Goal: Task Accomplishment & Management: Use online tool/utility

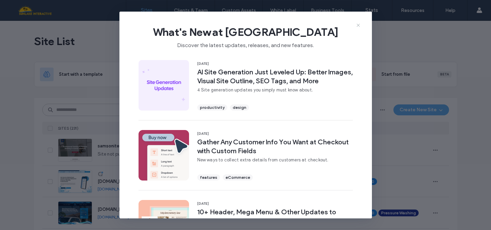
click at [358, 24] on icon at bounding box center [358, 25] width 5 height 5
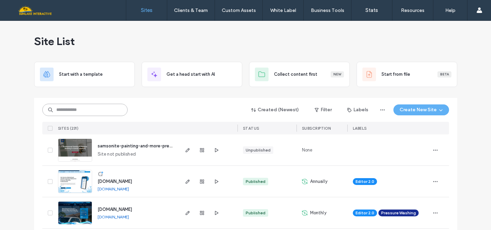
click at [112, 114] on input at bounding box center [84, 110] width 85 height 12
type input "*******"
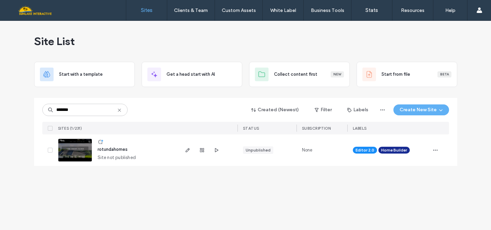
click at [86, 155] on img at bounding box center [74, 162] width 33 height 46
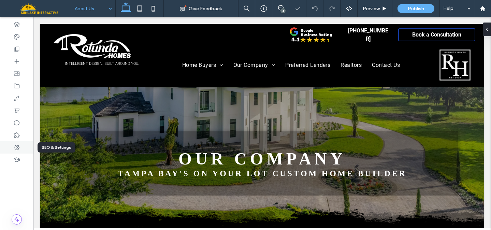
click at [24, 147] on div at bounding box center [16, 147] width 33 height 12
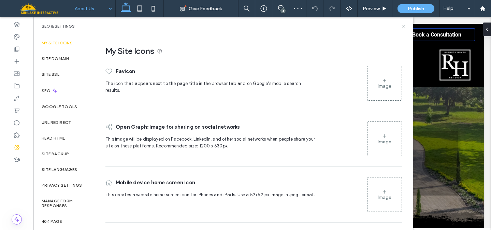
click at [383, 76] on div "Image" at bounding box center [385, 83] width 34 height 33
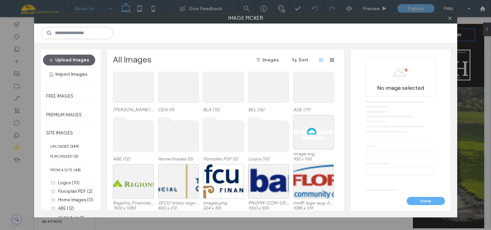
scroll to position [170, 0]
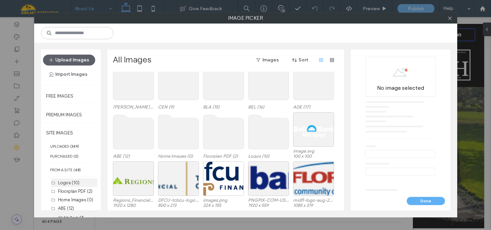
click at [74, 184] on label "Logos (10)" at bounding box center [69, 182] width 22 height 5
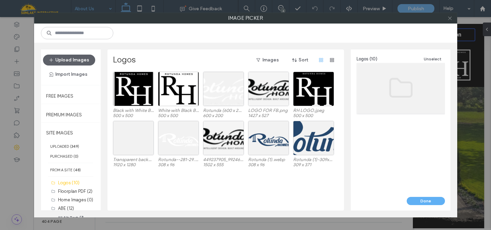
click at [451, 18] on icon at bounding box center [450, 18] width 5 height 5
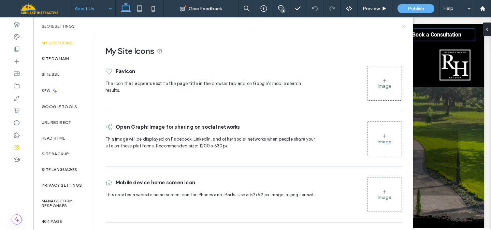
click at [403, 25] on icon at bounding box center [404, 26] width 5 height 5
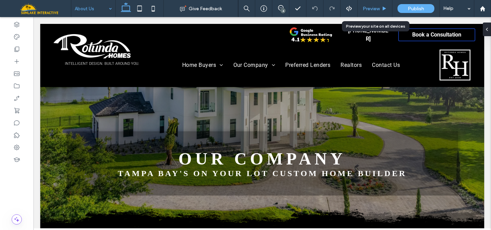
click at [373, 11] on span "Preview" at bounding box center [371, 9] width 17 height 6
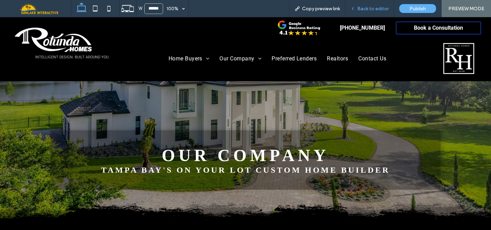
click at [375, 4] on div "Back to editor" at bounding box center [370, 8] width 49 height 17
click at [380, 12] on div "Back to editor" at bounding box center [370, 8] width 49 height 17
click at [362, 8] on span "Back to editor" at bounding box center [372, 9] width 31 height 6
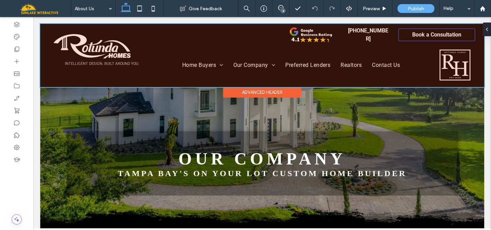
click at [113, 57] on div at bounding box center [262, 55] width 444 height 63
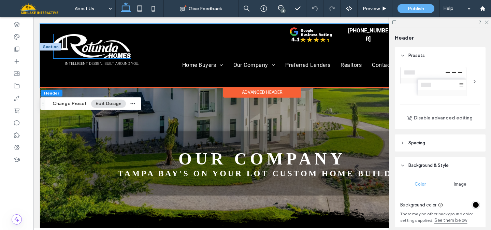
click at [111, 54] on img at bounding box center [92, 46] width 77 height 24
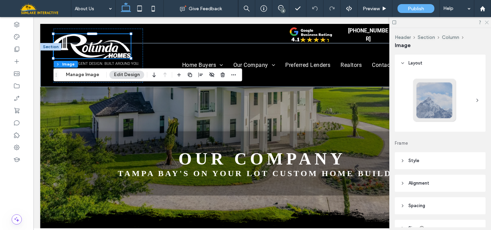
click at [487, 22] on use at bounding box center [487, 23] width 4 height 4
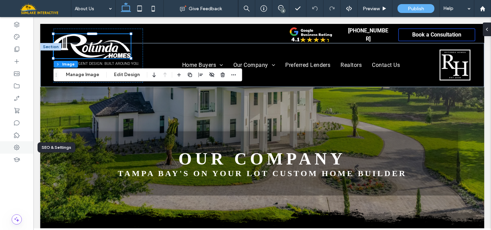
click at [19, 145] on icon at bounding box center [16, 147] width 7 height 7
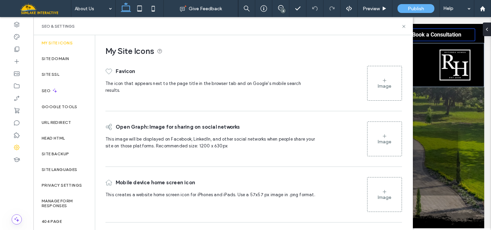
click at [383, 87] on div "Image" at bounding box center [385, 86] width 14 height 6
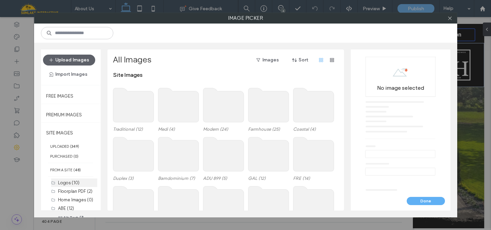
click at [70, 181] on label "Logos (10)" at bounding box center [69, 182] width 22 height 5
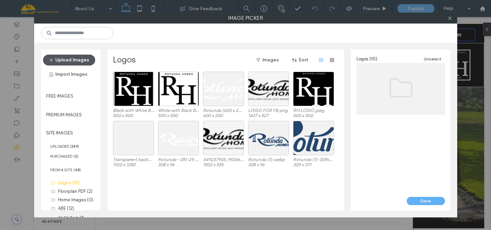
click at [76, 59] on button "Upload Images" at bounding box center [69, 60] width 52 height 11
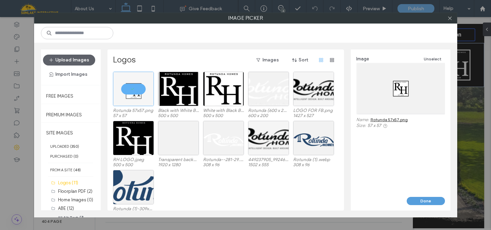
click at [426, 202] on button "Done" at bounding box center [426, 201] width 38 height 8
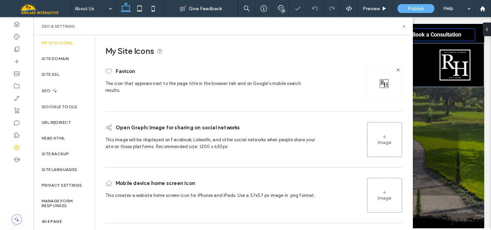
click at [373, 206] on div "Image" at bounding box center [385, 195] width 34 height 33
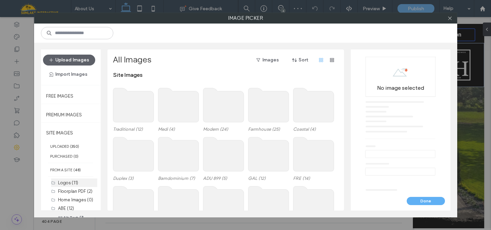
click at [59, 184] on label "Logos (11)" at bounding box center [68, 182] width 20 height 5
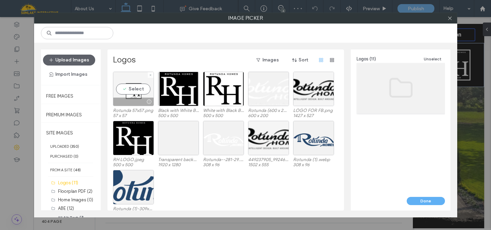
click at [136, 92] on div "Select" at bounding box center [133, 89] width 41 height 34
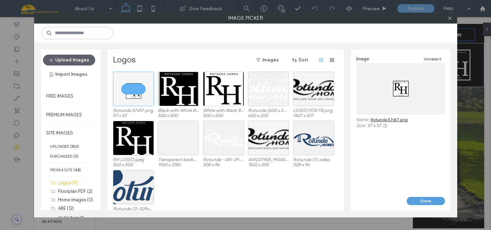
click at [413, 203] on button "Done" at bounding box center [426, 201] width 38 height 8
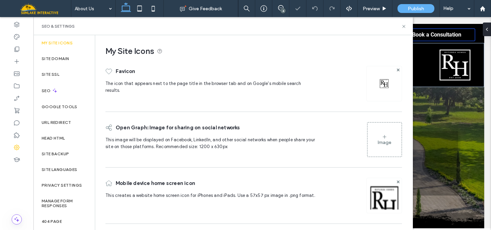
click at [383, 140] on div "Image" at bounding box center [385, 143] width 14 height 6
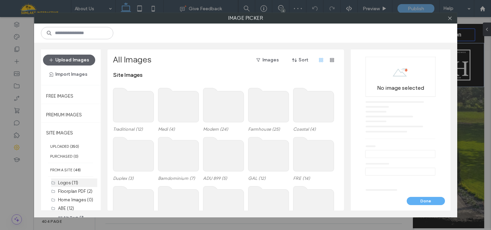
click at [79, 184] on div "Logos (11)" at bounding box center [77, 182] width 39 height 7
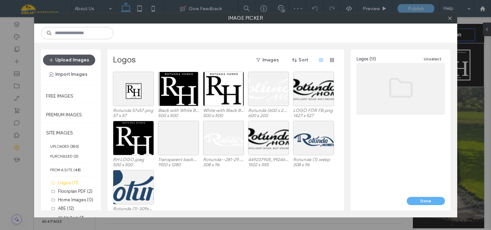
click at [68, 61] on button "Upload Images" at bounding box center [69, 60] width 52 height 11
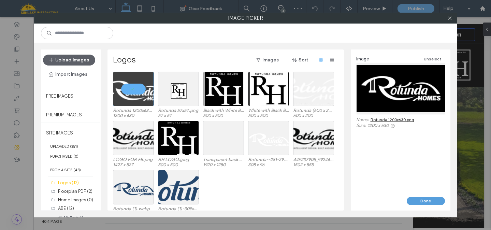
click at [436, 199] on button "Done" at bounding box center [426, 201] width 38 height 8
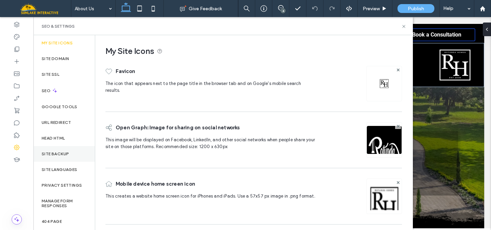
click at [60, 155] on label "Site Backup" at bounding box center [55, 154] width 27 height 5
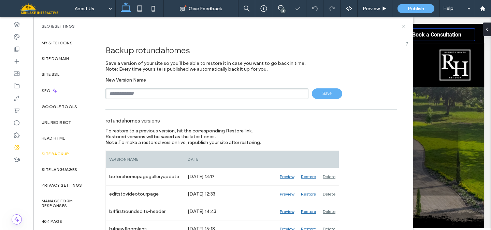
click at [146, 96] on input "text" at bounding box center [207, 93] width 203 height 11
type input "**********"
click at [404, 24] on icon at bounding box center [404, 26] width 5 height 5
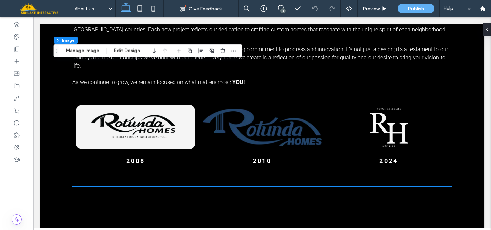
scroll to position [958, 0]
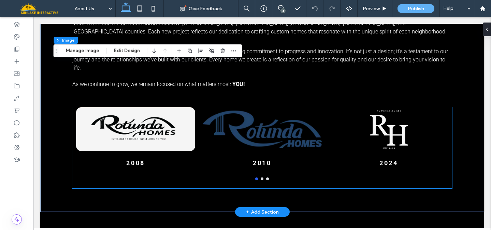
click at [382, 107] on div at bounding box center [388, 129] width 119 height 44
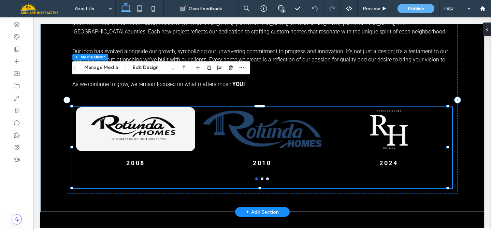
click at [382, 107] on div at bounding box center [388, 129] width 119 height 44
click at [97, 67] on button "Manage Media" at bounding box center [101, 68] width 43 height 8
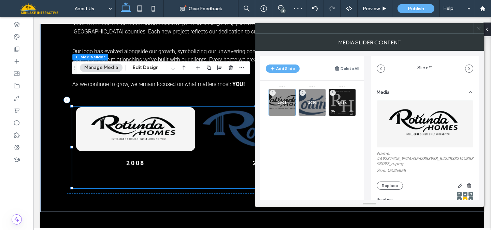
click at [342, 98] on div "2024 3" at bounding box center [342, 102] width 27 height 27
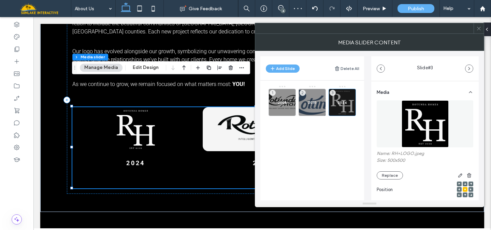
scroll to position [32, 0]
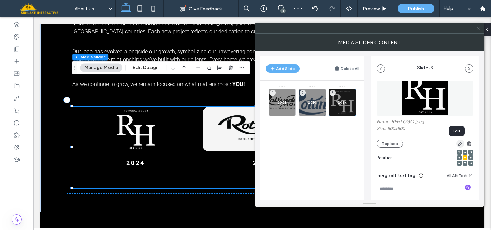
click at [458, 143] on icon "button" at bounding box center [460, 143] width 5 height 5
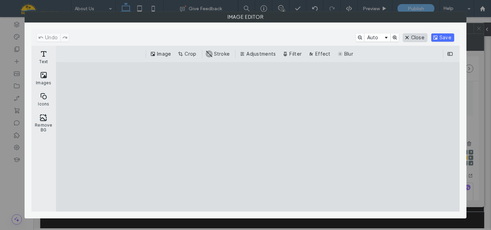
click at [420, 36] on button "Close" at bounding box center [415, 37] width 24 height 8
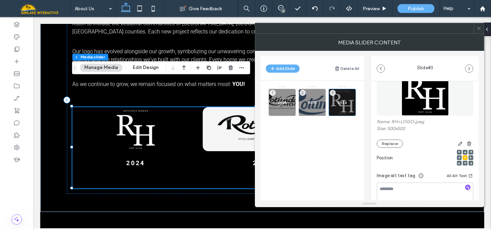
click at [480, 29] on use at bounding box center [478, 28] width 3 height 3
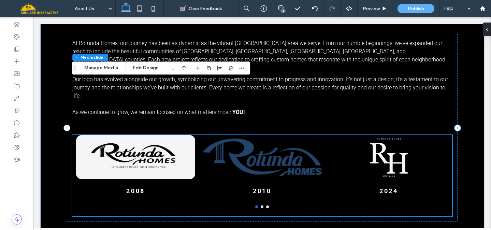
scroll to position [929, 0]
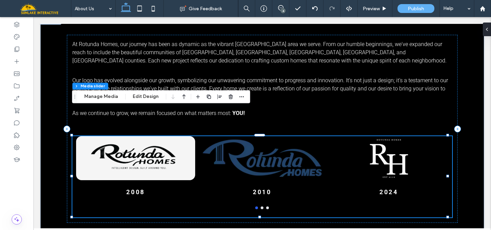
click at [228, 136] on div at bounding box center [262, 158] width 119 height 44
click at [99, 98] on button "Manage Media" at bounding box center [101, 97] width 43 height 8
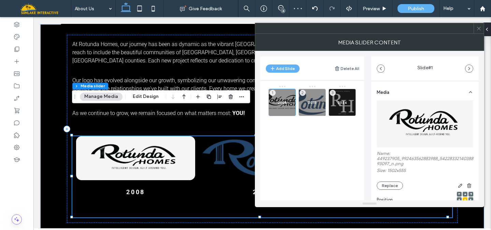
click at [478, 28] on icon at bounding box center [479, 28] width 5 height 5
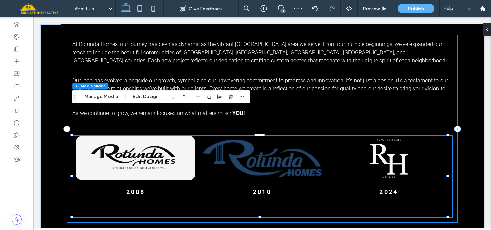
click at [295, 104] on div "At Rotunda Homes, our journey has been as dynamic as the vibrant Tampa Bay area…" at bounding box center [262, 129] width 391 height 188
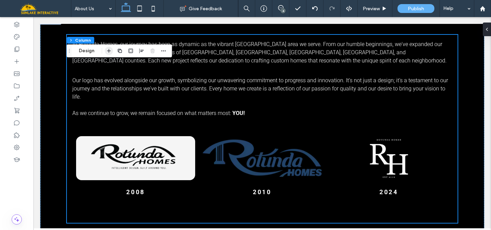
click at [109, 51] on use "button" at bounding box center [109, 51] width 4 height 4
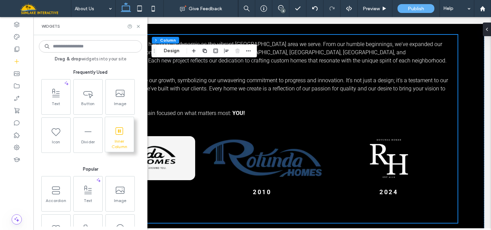
click at [114, 132] on icon at bounding box center [119, 131] width 11 height 11
type input "**"
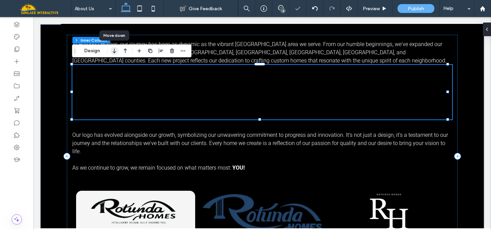
click at [114, 50] on icon "button" at bounding box center [114, 51] width 8 height 12
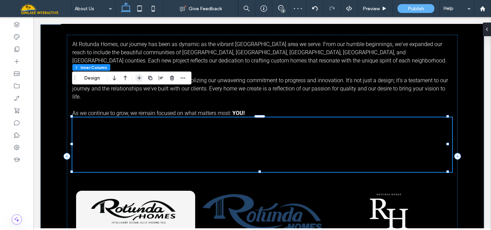
click at [140, 79] on icon "button" at bounding box center [139, 77] width 5 height 5
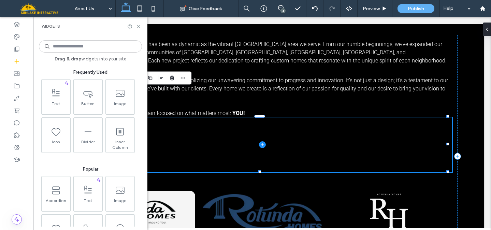
click at [194, 132] on span at bounding box center [262, 144] width 380 height 55
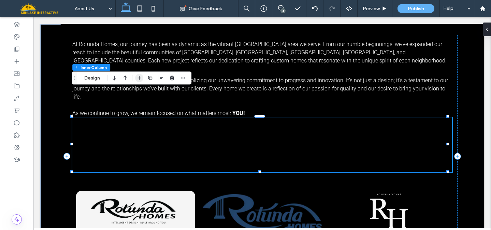
click at [137, 81] on span "button" at bounding box center [139, 78] width 8 height 8
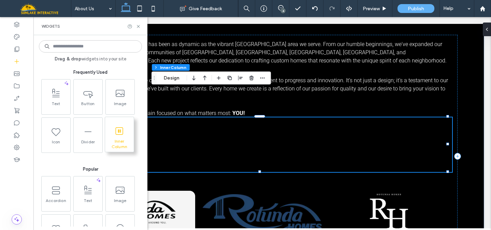
click at [122, 137] on span at bounding box center [119, 130] width 29 height 15
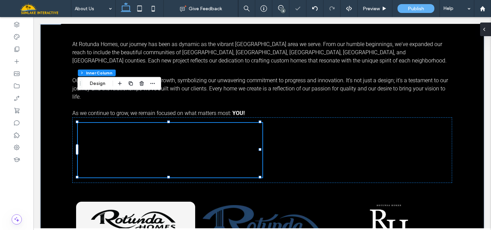
click at [488, 27] on div at bounding box center [485, 30] width 11 height 14
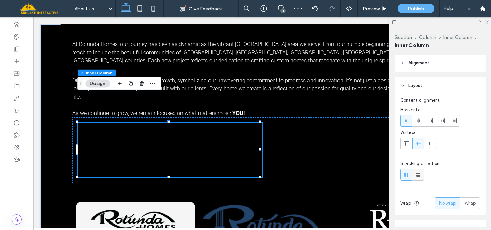
click at [418, 173] on use at bounding box center [419, 175] width 4 height 4
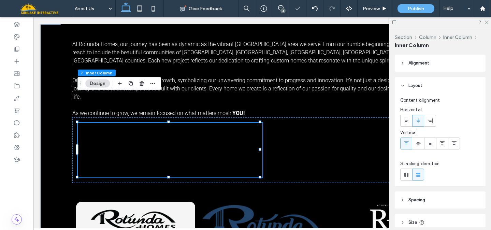
type input "**"
type input "****"
click at [132, 85] on use "button" at bounding box center [131, 83] width 4 height 4
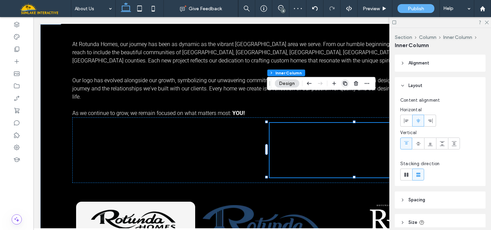
click at [343, 84] on use "button" at bounding box center [345, 83] width 4 height 4
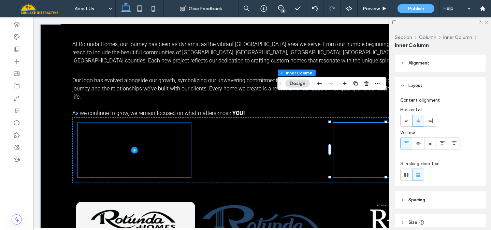
click at [135, 125] on span at bounding box center [134, 150] width 113 height 55
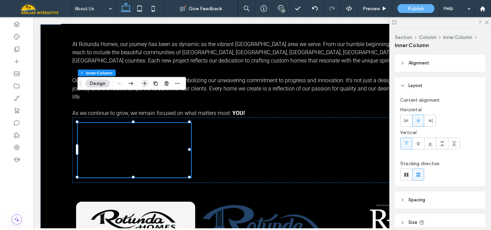
click at [145, 84] on icon "button" at bounding box center [144, 83] width 5 height 5
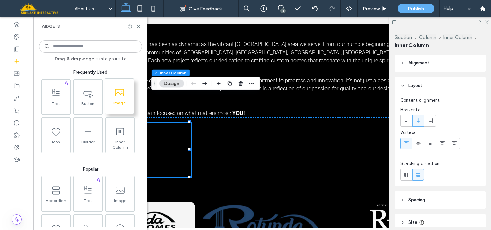
click at [122, 93] on use at bounding box center [119, 92] width 9 height 7
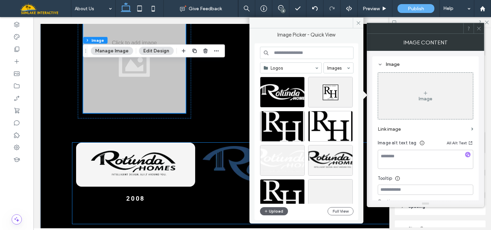
scroll to position [1034, 0]
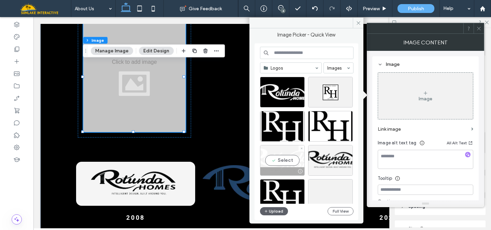
click at [280, 161] on div "Select" at bounding box center [282, 160] width 45 height 31
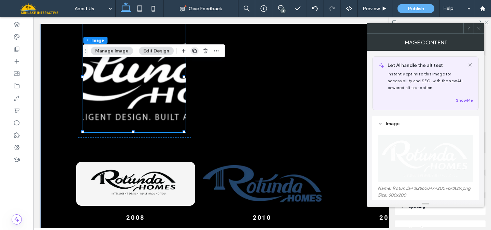
click at [195, 52] on use "button" at bounding box center [195, 51] width 4 height 4
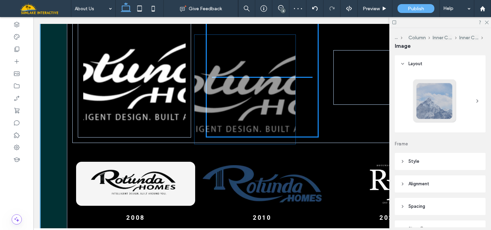
drag, startPoint x: 193, startPoint y: 108, endPoint x: 266, endPoint y: 54, distance: 90.8
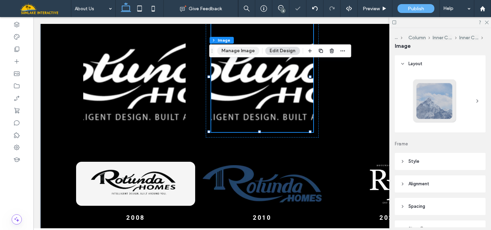
drag, startPoint x: 243, startPoint y: 53, endPoint x: 222, endPoint y: 48, distance: 21.9
click at [243, 53] on button "Manage Image" at bounding box center [238, 51] width 42 height 8
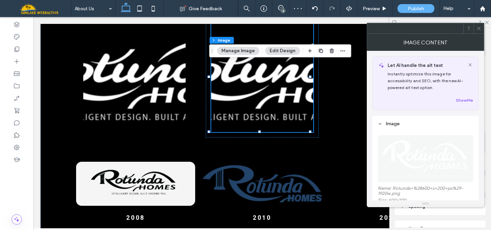
click at [415, 163] on img at bounding box center [426, 158] width 96 height 47
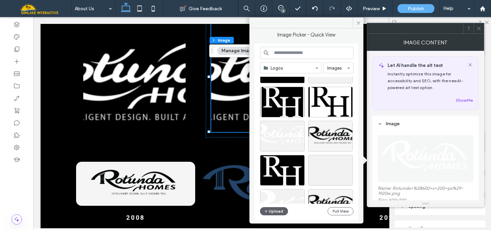
scroll to position [78, 0]
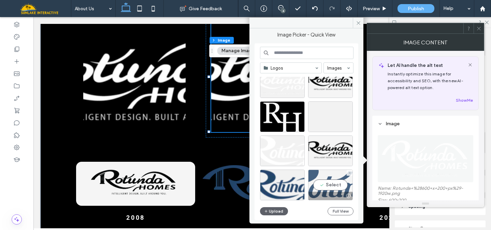
click at [327, 178] on div "Select" at bounding box center [330, 185] width 45 height 31
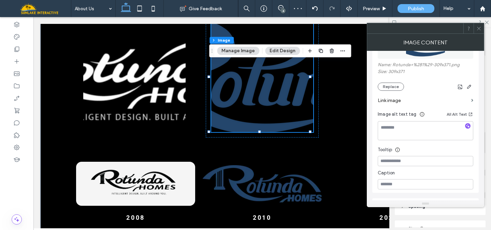
scroll to position [133, 0]
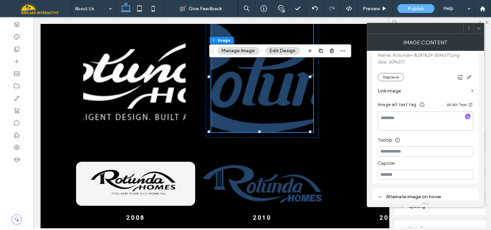
drag, startPoint x: 282, startPoint y: 53, endPoint x: 262, endPoint y: 50, distance: 20.0
click at [282, 53] on button "Edit Design" at bounding box center [282, 51] width 35 height 8
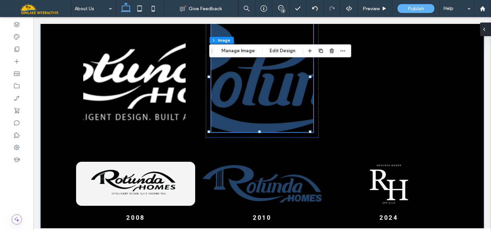
click at [486, 29] on icon at bounding box center [484, 29] width 5 height 5
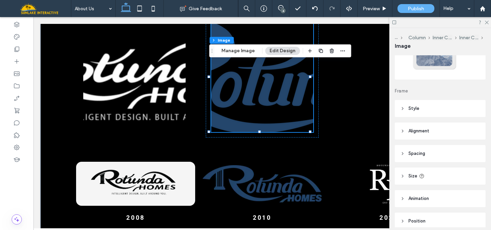
scroll to position [48, 0]
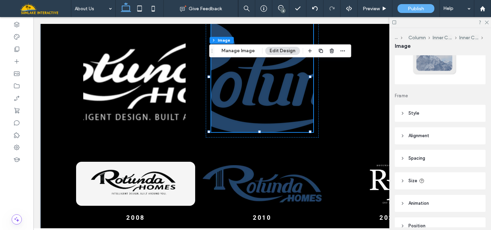
click at [425, 115] on header "Style" at bounding box center [440, 113] width 91 height 17
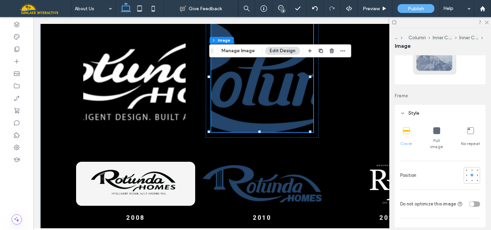
click at [436, 131] on icon at bounding box center [437, 130] width 7 height 7
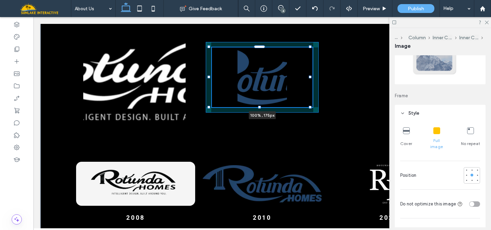
drag, startPoint x: 260, startPoint y: 104, endPoint x: 260, endPoint y: 55, distance: 48.8
click at [260, 55] on div "At Rotunda Homes, our journey has been as dynamic as the vibrant Tampa Bay area…" at bounding box center [262, 89] width 444 height 355
type input "***"
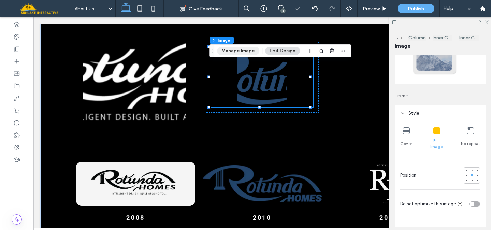
click at [244, 51] on button "Manage Image" at bounding box center [238, 51] width 42 height 8
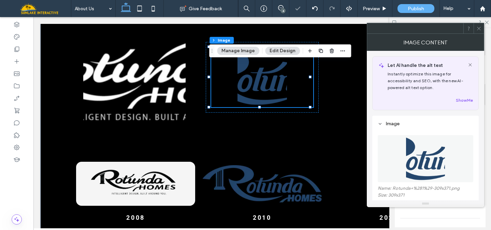
click at [423, 148] on img at bounding box center [425, 158] width 39 height 47
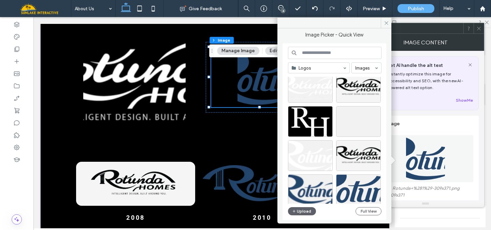
scroll to position [78, 0]
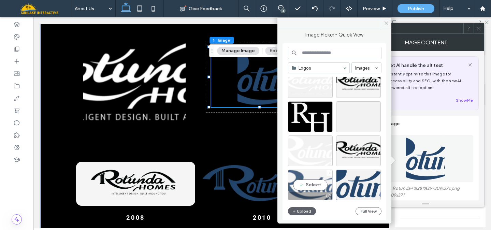
click at [306, 180] on div "Select" at bounding box center [310, 185] width 45 height 31
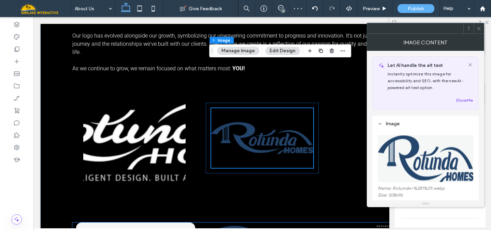
scroll to position [972, 0]
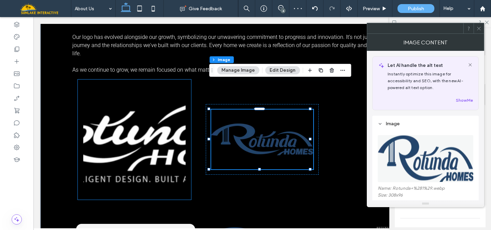
click at [152, 110] on img at bounding box center [134, 139] width 102 height 109
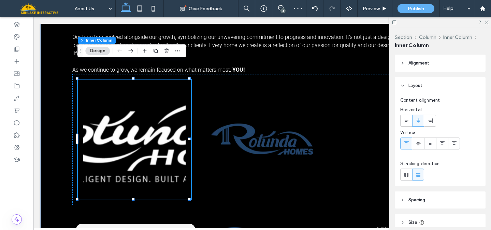
scroll to position [99, 0]
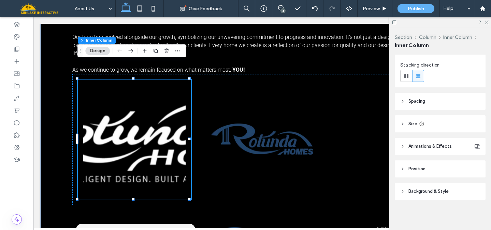
click at [434, 127] on header "Size" at bounding box center [440, 123] width 91 height 17
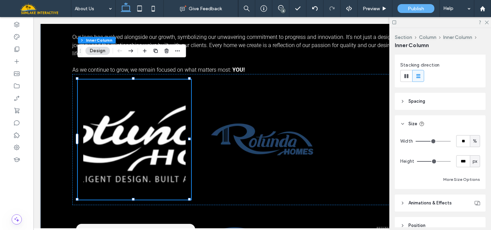
scroll to position [0, 0]
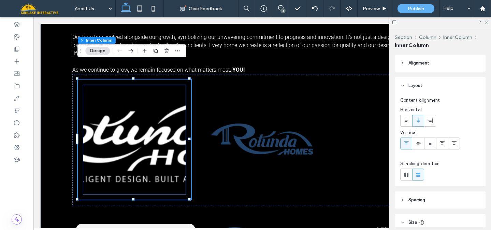
click at [111, 108] on img at bounding box center [134, 139] width 102 height 109
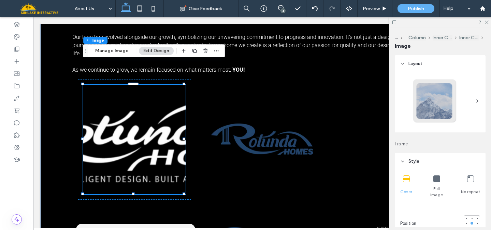
click at [430, 178] on div "Full image" at bounding box center [437, 187] width 20 height 28
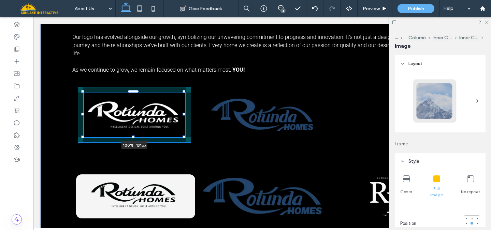
drag, startPoint x: 134, startPoint y: 166, endPoint x: 144, endPoint y: 101, distance: 65.4
click at [144, 101] on div "At Rotunda Homes, our journey has been as dynamic as the vibrant Tampa Bay area…" at bounding box center [262, 126] width 444 height 305
type input "***"
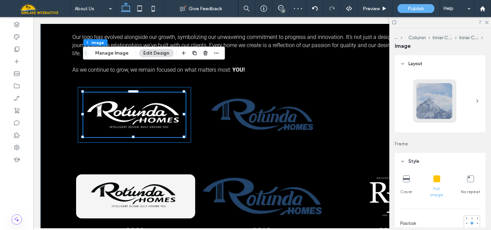
click at [110, 113] on div "100% , 131px" at bounding box center [134, 115] width 113 height 56
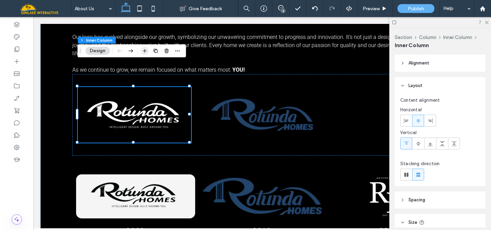
click at [145, 53] on icon "button" at bounding box center [144, 50] width 5 height 5
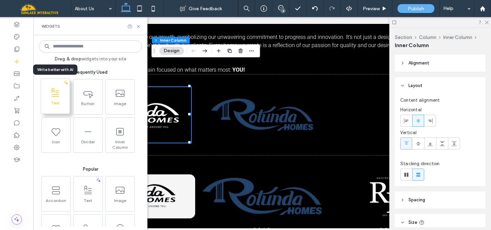
click at [54, 98] on span at bounding box center [55, 92] width 29 height 15
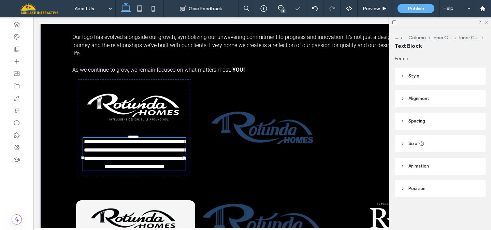
type input "******"
type input "**"
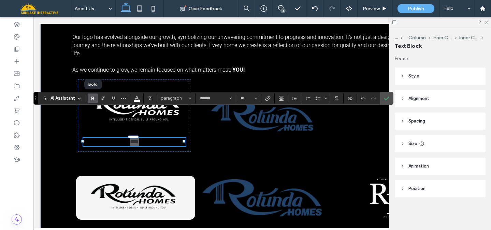
click at [93, 98] on use "Bold" at bounding box center [93, 99] width 3 height 4
click at [254, 99] on button "**" at bounding box center [249, 99] width 22 height 10
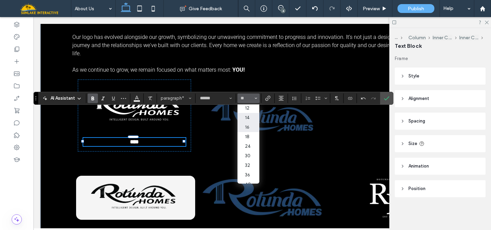
scroll to position [41, 0]
click at [251, 157] on label "30" at bounding box center [249, 155] width 22 height 10
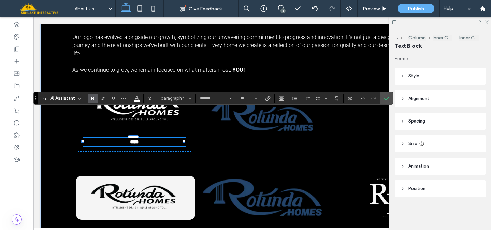
type input "**"
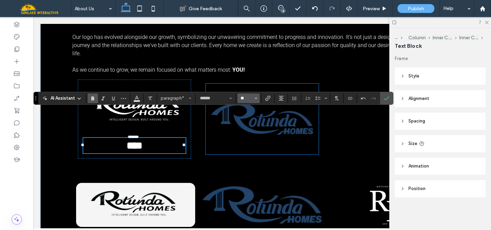
click at [248, 100] on input "**" at bounding box center [246, 98] width 13 height 5
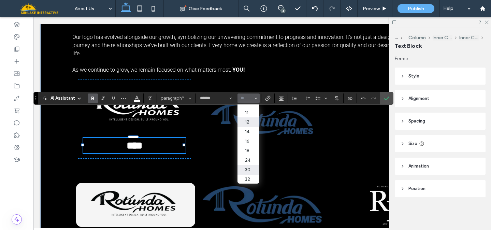
scroll to position [26, 0]
click at [251, 149] on label "18" at bounding box center [249, 151] width 22 height 10
type input "**"
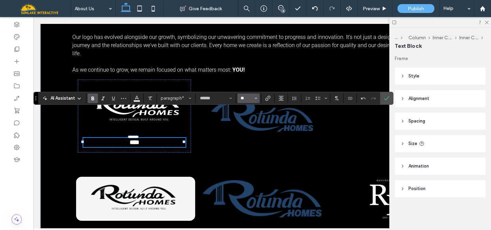
click at [247, 97] on input "**" at bounding box center [246, 98] width 13 height 5
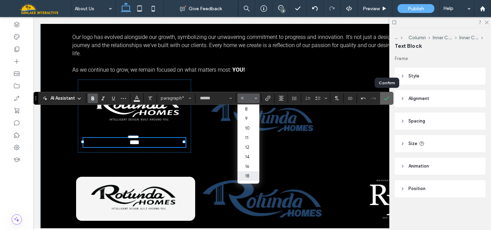
click at [387, 99] on icon "Confirm" at bounding box center [386, 98] width 5 height 5
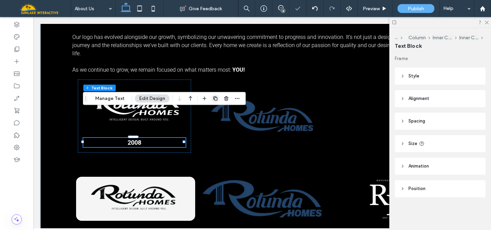
click at [215, 98] on icon "button" at bounding box center [215, 98] width 5 height 5
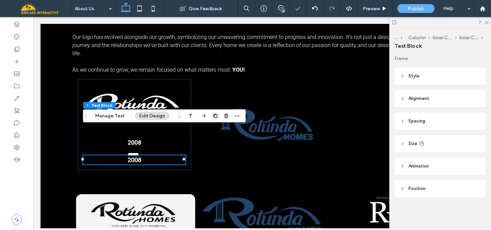
click at [216, 116] on use "button" at bounding box center [215, 116] width 4 height 4
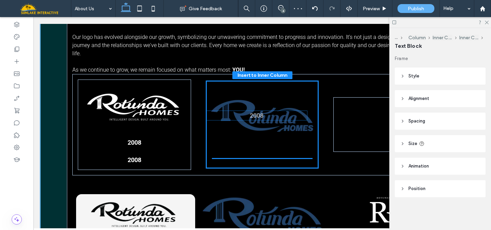
drag, startPoint x: 132, startPoint y: 148, endPoint x: 255, endPoint y: 114, distance: 127.8
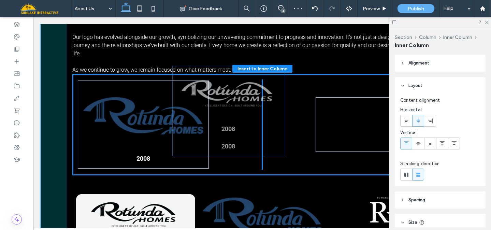
drag, startPoint x: 134, startPoint y: 115, endPoint x: 228, endPoint y: 129, distance: 96.0
type input "**"
type input "****"
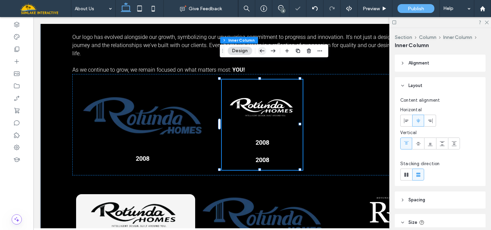
click at [264, 52] on icon "button" at bounding box center [262, 51] width 8 height 12
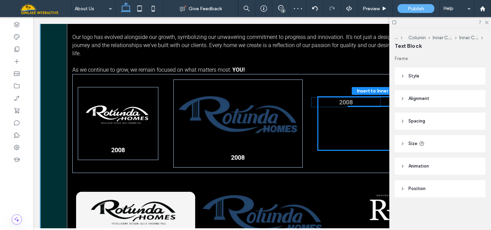
drag, startPoint x: 106, startPoint y: 133, endPoint x: 335, endPoint y: 103, distance: 230.7
type input "**"
type input "****"
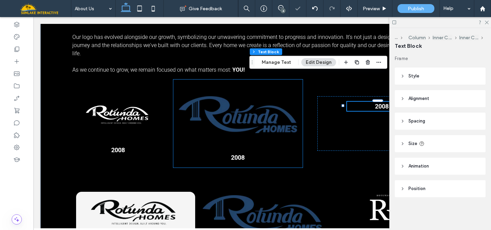
click at [262, 92] on img at bounding box center [238, 115] width 118 height 60
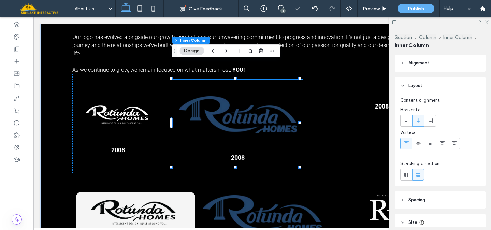
click at [245, 85] on img at bounding box center [238, 115] width 118 height 60
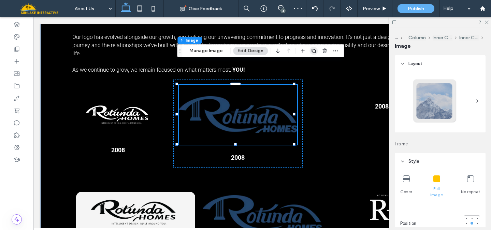
click at [312, 50] on icon "button" at bounding box center [313, 50] width 5 height 5
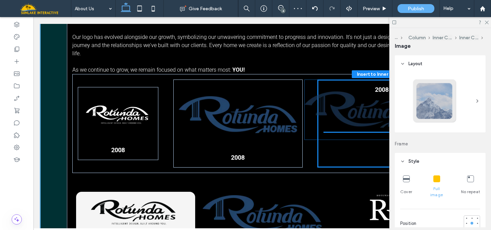
drag, startPoint x: 221, startPoint y: 140, endPoint x: 348, endPoint y: 95, distance: 135.4
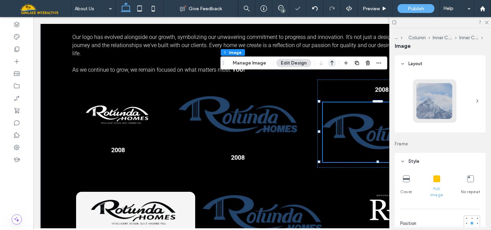
click at [330, 66] on icon "button" at bounding box center [332, 63] width 8 height 12
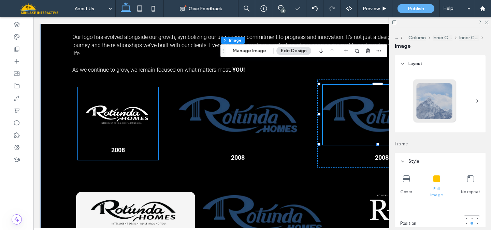
click at [153, 112] on div "2008" at bounding box center [118, 123] width 81 height 73
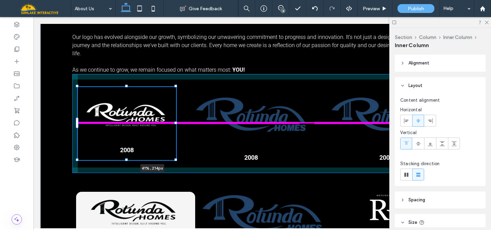
drag, startPoint x: 157, startPoint y: 96, endPoint x: 227, endPoint y: 102, distance: 69.6
click at [227, 102] on div "At Rotunda Homes, our journey has been as dynamic as the vibrant Tampa Bay area…" at bounding box center [262, 135] width 444 height 323
type input "**"
type input "****"
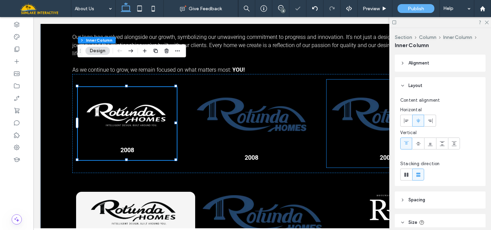
click at [353, 86] on img at bounding box center [386, 115] width 109 height 60
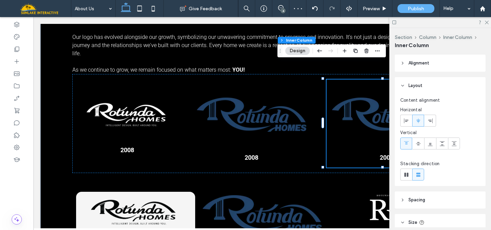
click at [353, 86] on img at bounding box center [386, 115] width 109 height 60
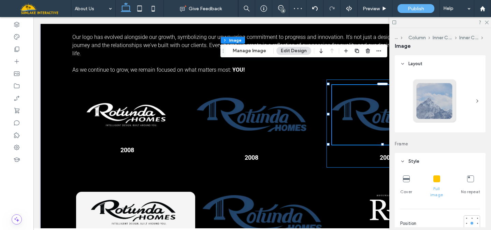
click at [353, 86] on img at bounding box center [386, 115] width 109 height 60
click at [265, 53] on button "Manage Image" at bounding box center [249, 51] width 42 height 8
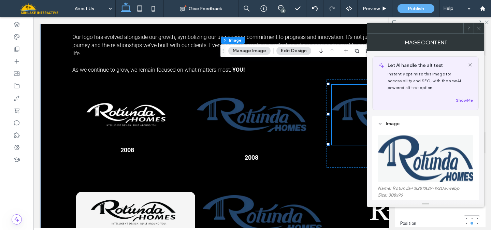
click at [402, 142] on img at bounding box center [426, 158] width 96 height 47
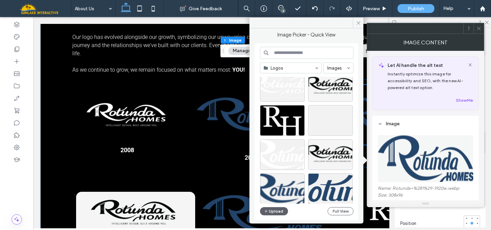
scroll to position [78, 0]
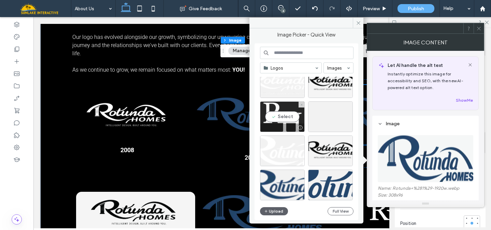
click at [283, 112] on div "Select" at bounding box center [282, 116] width 45 height 31
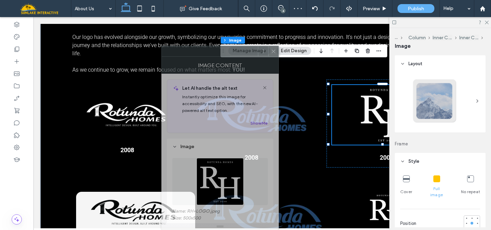
drag, startPoint x: 444, startPoint y: 30, endPoint x: 212, endPoint y: 55, distance: 232.9
click at [212, 55] on div at bounding box center [210, 51] width 96 height 10
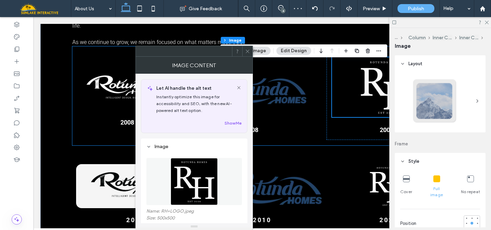
scroll to position [1000, 0]
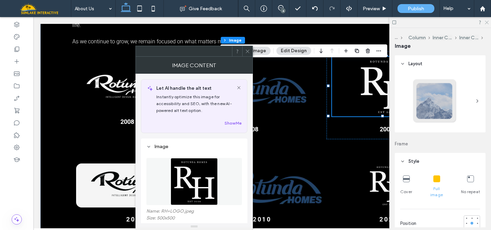
click at [487, 21] on icon at bounding box center [486, 22] width 4 height 4
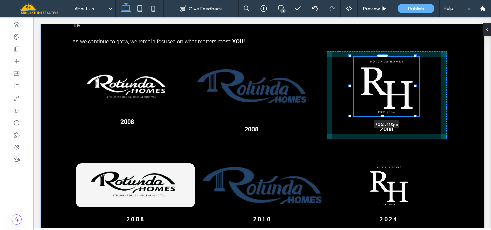
drag, startPoint x: 437, startPoint y: 58, endPoint x: 415, endPoint y: 59, distance: 21.6
click at [415, 85] on div at bounding box center [415, 86] width 3 height 3
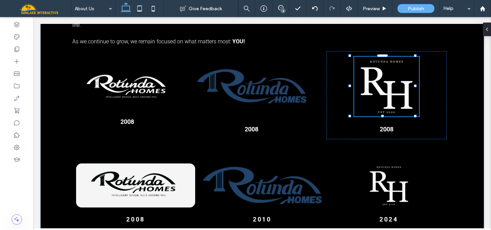
type input "**"
type input "****"
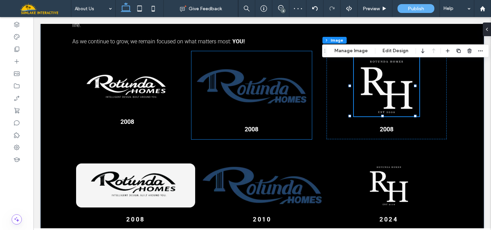
click at [247, 126] on strong "2008" at bounding box center [252, 129] width 14 height 7
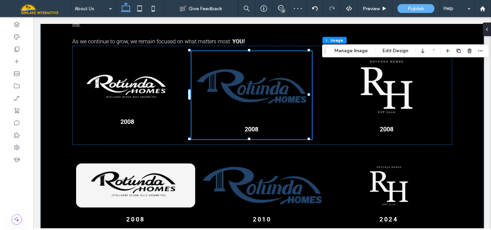
click at [247, 126] on strong "2008" at bounding box center [252, 129] width 14 height 7
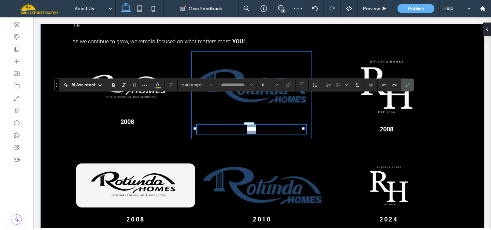
type input "******"
type input "**"
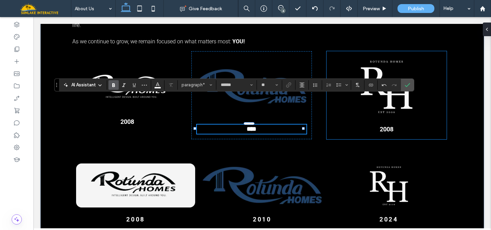
click at [386, 126] on strong "2008" at bounding box center [387, 129] width 14 height 7
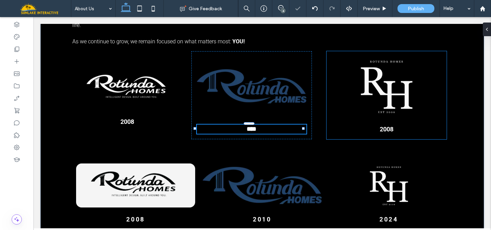
click at [386, 126] on strong "2008" at bounding box center [387, 129] width 14 height 7
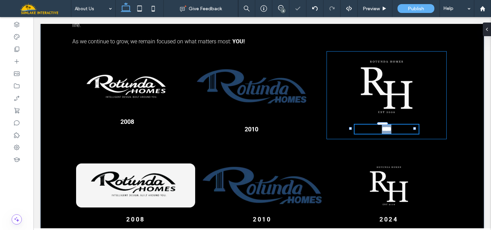
type input "******"
type input "**"
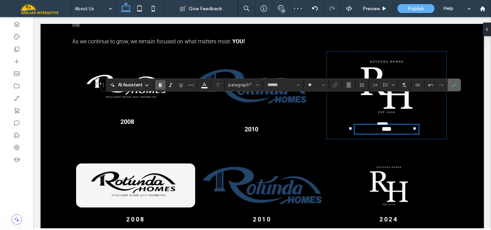
click at [453, 85] on icon "Confirm" at bounding box center [454, 84] width 5 height 5
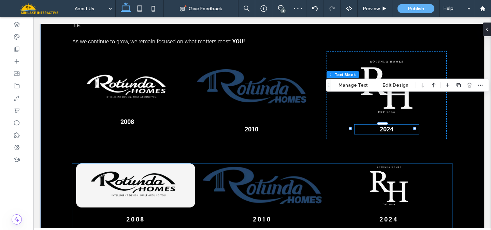
click at [173, 201] on div "2008 2010 2024 2008 2010" at bounding box center [262, 204] width 380 height 81
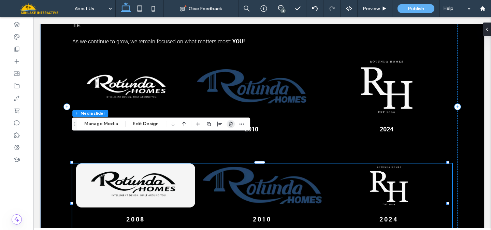
click at [229, 123] on use "button" at bounding box center [231, 124] width 4 height 4
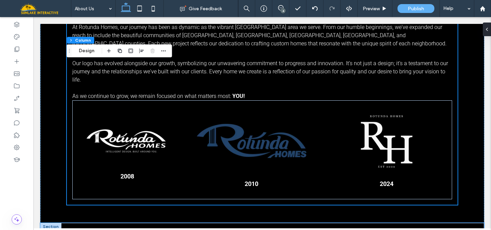
scroll to position [942, 0]
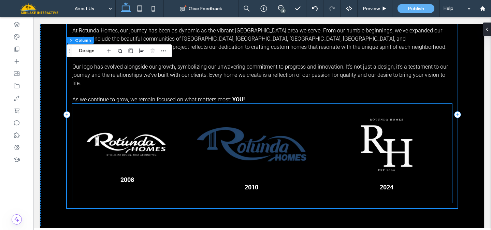
click at [270, 125] on img at bounding box center [251, 145] width 109 height 60
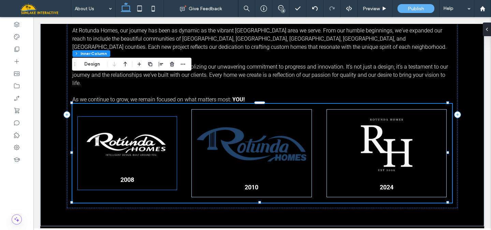
click at [157, 145] on div "2008" at bounding box center [127, 153] width 99 height 73
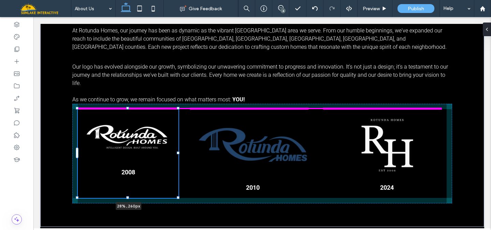
drag, startPoint x: 175, startPoint y: 160, endPoint x: 179, endPoint y: 168, distance: 8.7
click at [179, 196] on div at bounding box center [178, 197] width 3 height 3
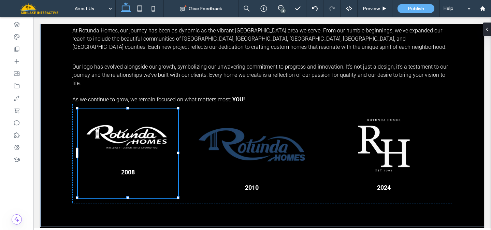
type input "**"
type input "****"
type input "***"
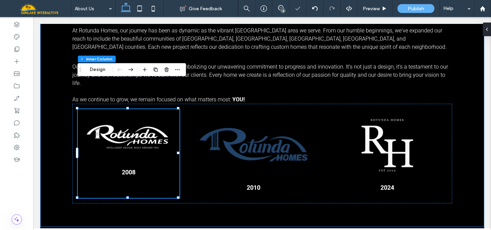
click at [461, 107] on div "At Rotunda Homes, our journey has been as dynamic as the vibrant Tampa Bay area…" at bounding box center [262, 114] width 444 height 223
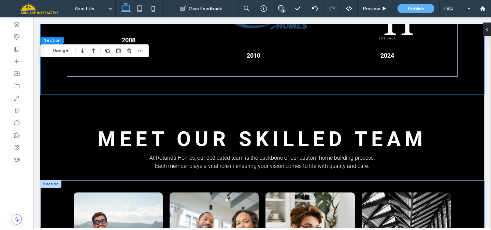
scroll to position [1020, 0]
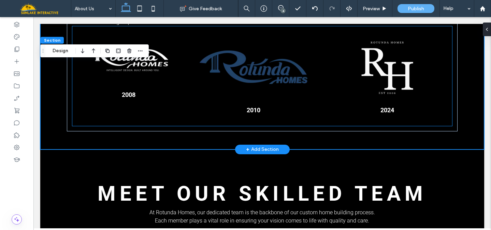
click at [280, 49] on img at bounding box center [254, 68] width 108 height 60
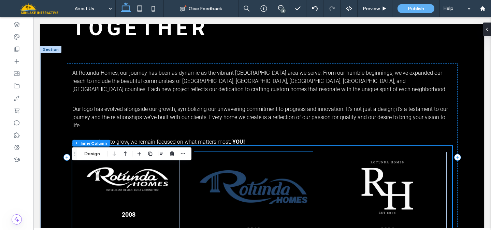
scroll to position [949, 0]
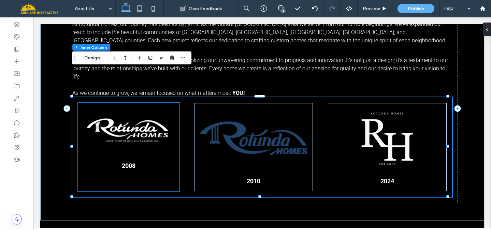
click at [171, 129] on div "2008" at bounding box center [129, 147] width 102 height 89
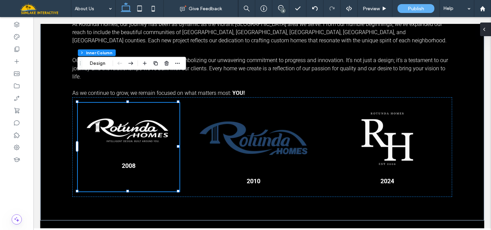
click at [486, 27] on icon at bounding box center [484, 29] width 5 height 5
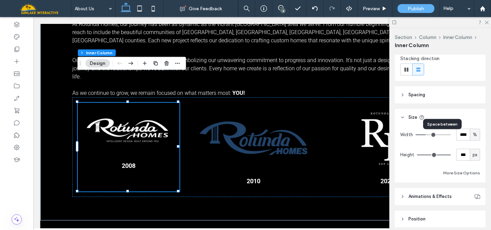
scroll to position [108, 0]
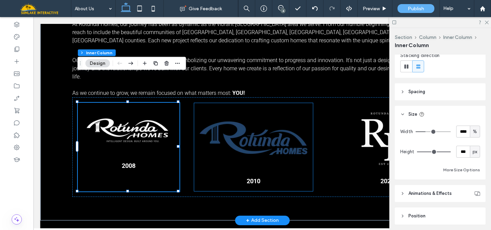
click at [298, 142] on div "2010" at bounding box center [253, 147] width 119 height 88
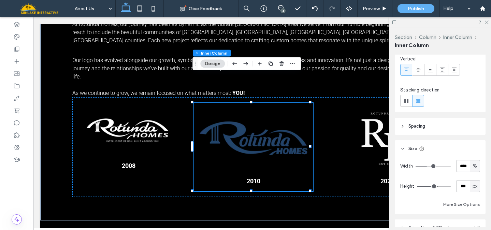
scroll to position [84, 0]
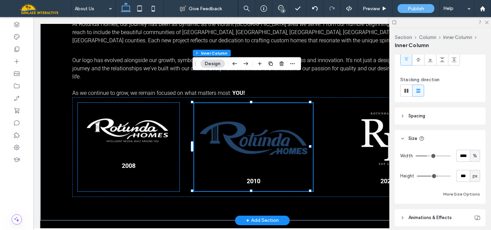
click at [168, 161] on p "2008" at bounding box center [128, 165] width 91 height 9
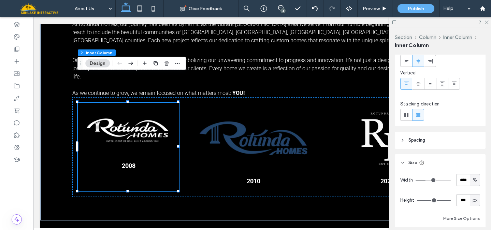
scroll to position [116, 0]
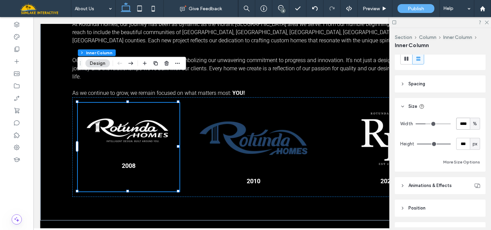
click at [460, 126] on input "****" at bounding box center [464, 124] width 14 height 12
type input "**"
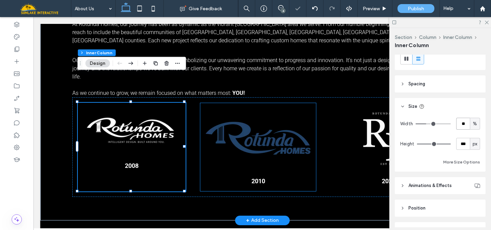
click at [290, 109] on img at bounding box center [258, 139] width 105 height 60
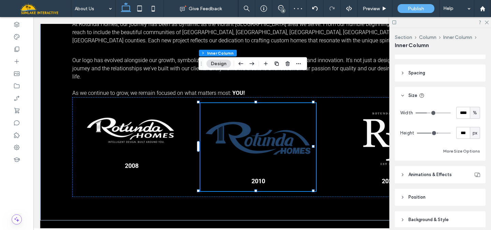
scroll to position [130, 0]
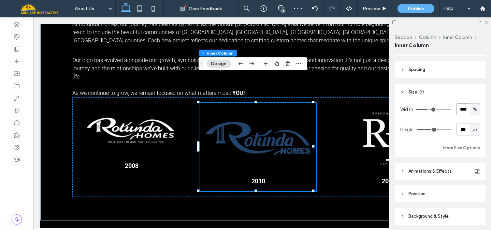
click at [460, 108] on input "****" at bounding box center [464, 109] width 14 height 12
type input "**"
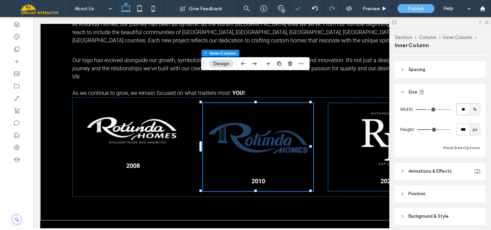
click at [342, 129] on div "2024" at bounding box center [387, 147] width 118 height 88
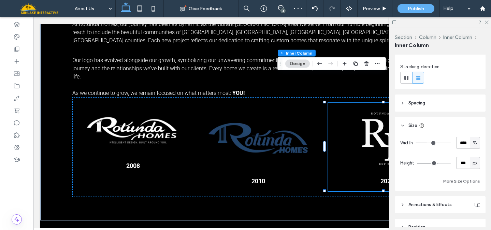
scroll to position [102, 0]
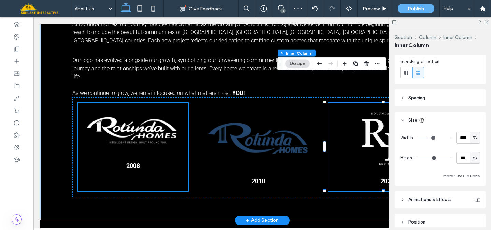
click at [153, 128] on div "2008" at bounding box center [133, 147] width 111 height 89
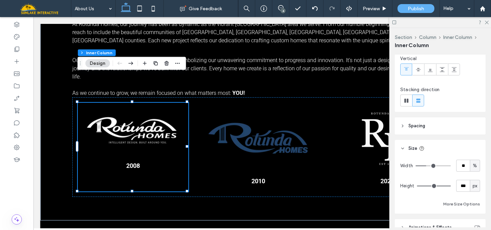
scroll to position [83, 0]
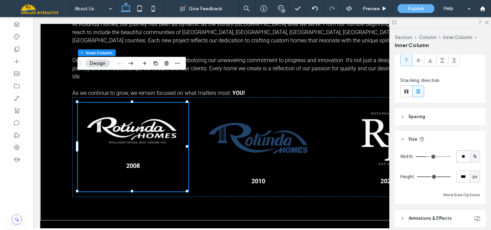
click at [458, 157] on input "**" at bounding box center [464, 157] width 14 height 12
type input "**"
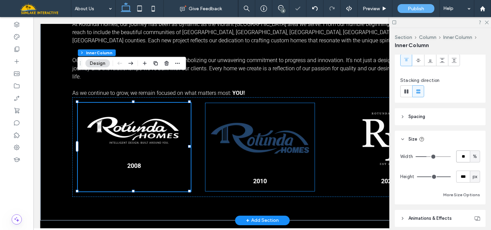
click at [206, 147] on div "2010" at bounding box center [260, 147] width 109 height 88
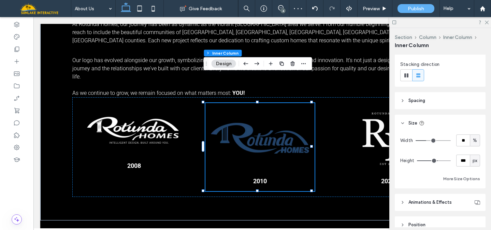
scroll to position [104, 0]
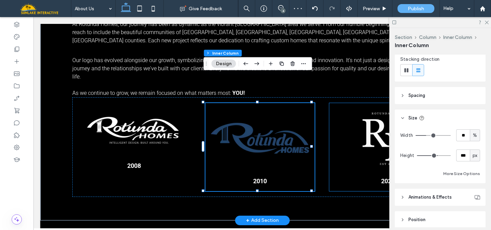
click at [377, 130] on img at bounding box center [388, 139] width 64 height 60
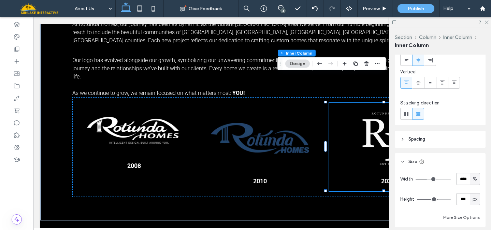
scroll to position [61, 0]
click at [366, 5] on div "Preview" at bounding box center [375, 8] width 35 height 17
click at [380, 8] on div "Preview" at bounding box center [375, 9] width 34 height 6
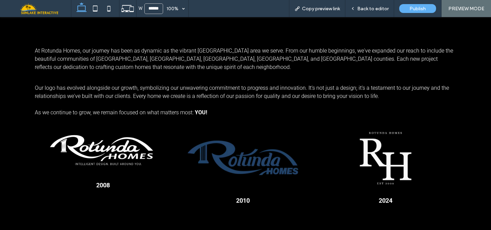
scroll to position [900, 0]
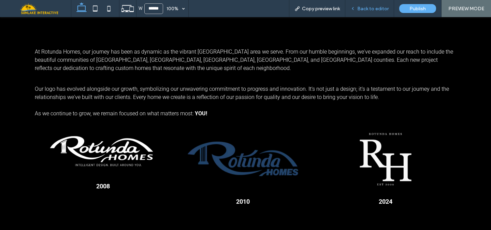
click at [367, 8] on span "Back to editor" at bounding box center [372, 9] width 31 height 6
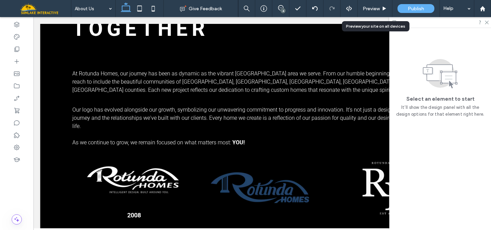
scroll to position [918, 0]
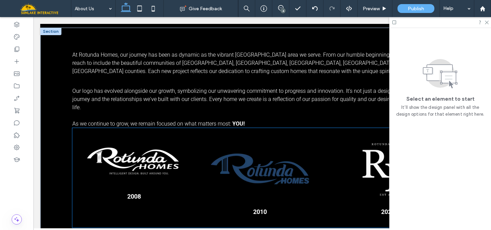
click at [129, 193] on strong "2008" at bounding box center [134, 196] width 14 height 7
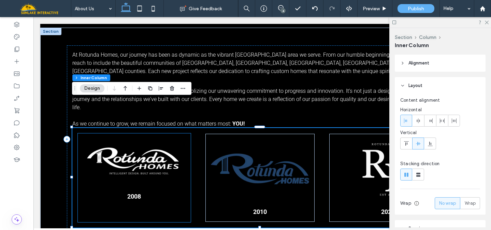
click at [104, 192] on p "2008" at bounding box center [134, 196] width 102 height 9
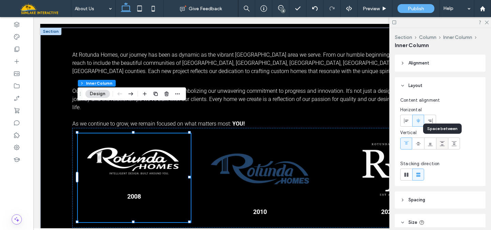
click at [443, 143] on icon at bounding box center [442, 143] width 5 height 5
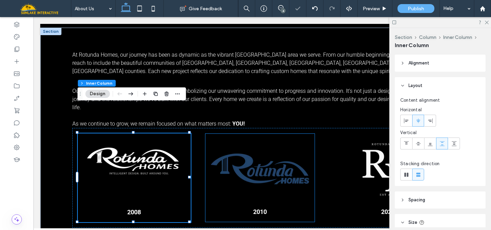
click at [301, 177] on div "2010" at bounding box center [260, 178] width 109 height 88
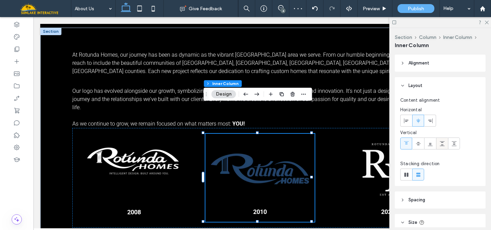
click at [441, 143] on icon at bounding box center [442, 143] width 5 height 5
click at [352, 175] on div "2024" at bounding box center [387, 178] width 117 height 88
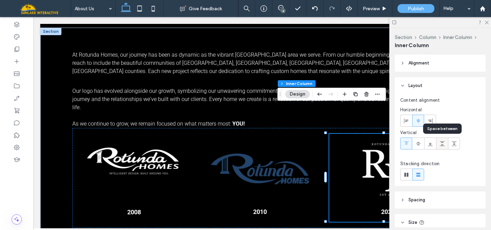
click at [443, 146] on icon at bounding box center [442, 143] width 5 height 5
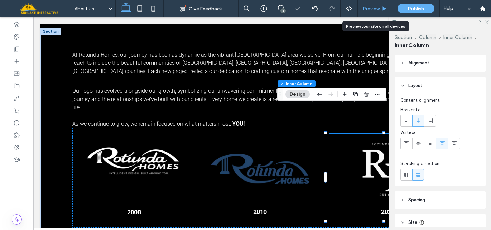
click at [374, 3] on div "Preview" at bounding box center [375, 8] width 35 height 17
click at [379, 9] on span "Preview" at bounding box center [371, 9] width 17 height 6
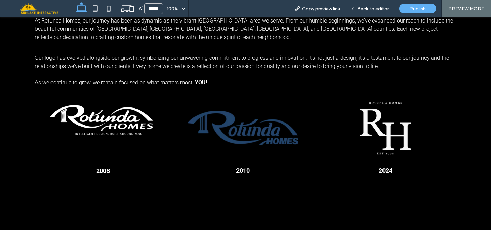
scroll to position [931, 0]
click at [360, 12] on div "Back to editor" at bounding box center [370, 8] width 49 height 17
click at [354, 11] on div "Back to editor" at bounding box center [370, 9] width 48 height 6
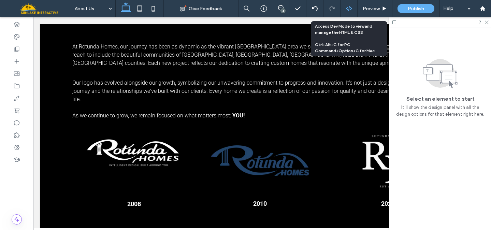
scroll to position [948, 0]
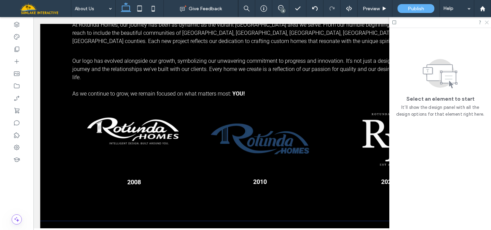
click at [487, 21] on icon at bounding box center [486, 22] width 4 height 4
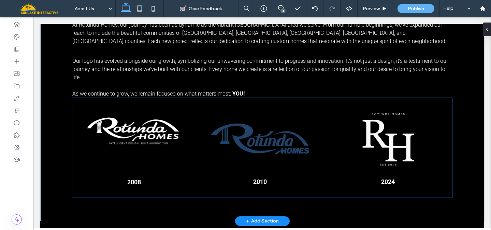
click at [396, 109] on img at bounding box center [388, 139] width 64 height 60
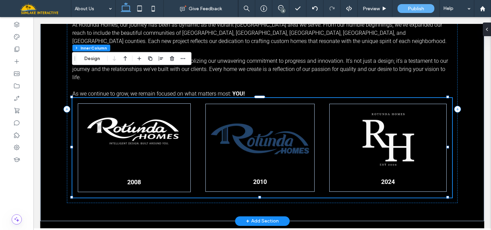
click at [390, 109] on img at bounding box center [388, 139] width 64 height 60
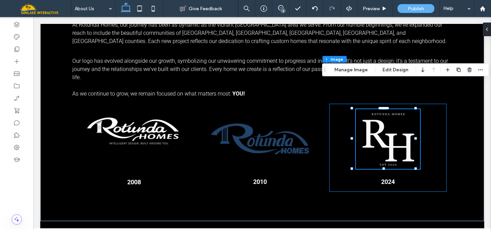
click at [417, 167] on div at bounding box center [416, 168] width 3 height 3
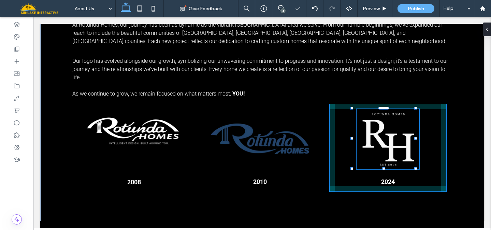
click at [417, 167] on div at bounding box center [416, 168] width 3 height 3
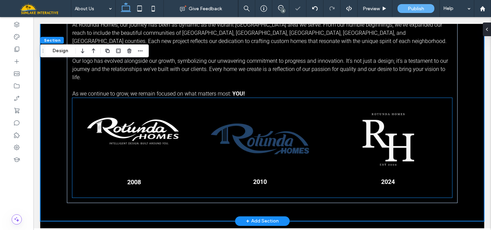
click at [399, 135] on img at bounding box center [388, 139] width 64 height 60
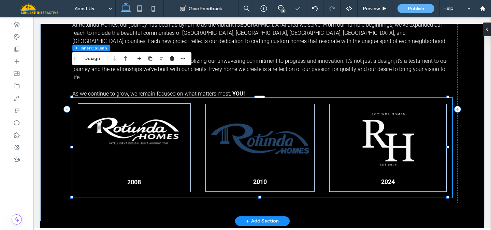
click at [398, 133] on img at bounding box center [388, 139] width 64 height 60
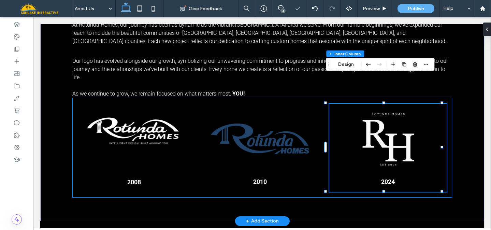
click at [397, 130] on img at bounding box center [388, 139] width 64 height 60
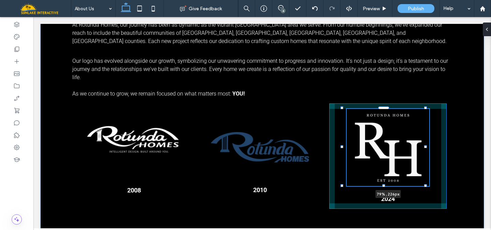
drag, startPoint x: 415, startPoint y: 140, endPoint x: 425, endPoint y: 157, distance: 19.4
click at [425, 184] on div at bounding box center [425, 185] width 3 height 3
type input "**"
type input "***"
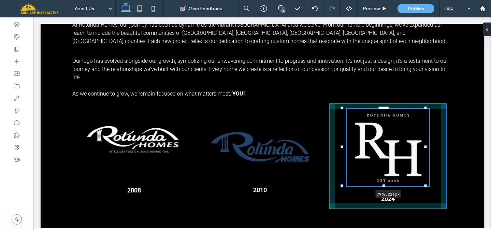
type input "***"
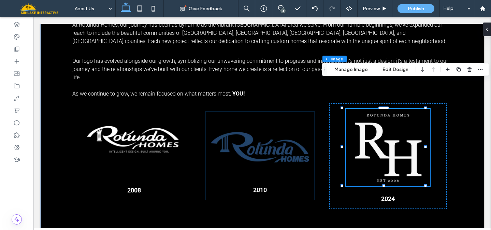
click at [277, 141] on img at bounding box center [260, 147] width 98 height 60
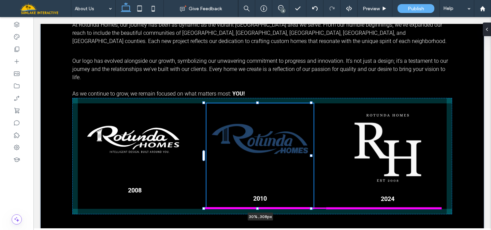
drag, startPoint x: 258, startPoint y: 172, endPoint x: 259, endPoint y: 180, distance: 8.6
click at [259, 207] on div at bounding box center [257, 208] width 3 height 3
type input "***"
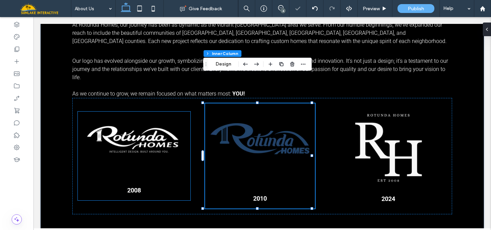
click at [164, 186] on p "2008" at bounding box center [134, 190] width 102 height 9
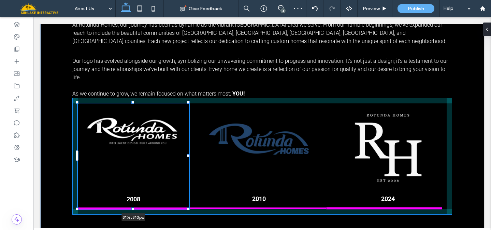
drag, startPoint x: 133, startPoint y: 173, endPoint x: 133, endPoint y: 182, distance: 8.5
click at [133, 208] on div at bounding box center [132, 209] width 3 height 3
type input "***"
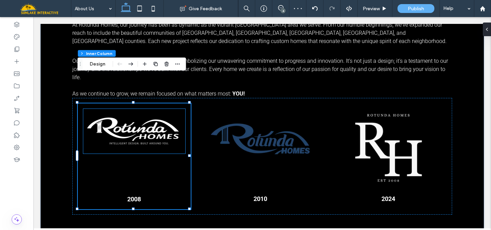
click at [172, 109] on img at bounding box center [134, 131] width 102 height 45
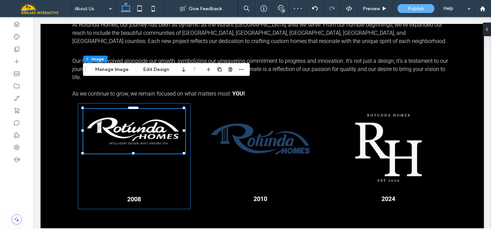
click at [165, 141] on div "2008" at bounding box center [134, 156] width 113 height 106
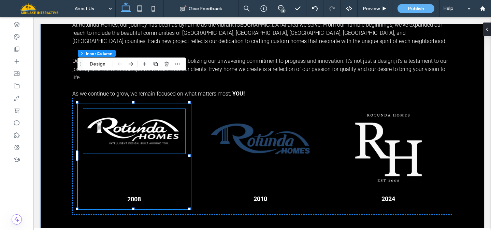
click at [143, 110] on img at bounding box center [134, 131] width 102 height 45
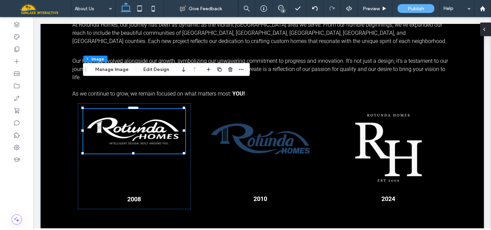
drag, startPoint x: 489, startPoint y: 28, endPoint x: 455, endPoint y: 11, distance: 37.1
click at [489, 28] on div at bounding box center [485, 30] width 11 height 14
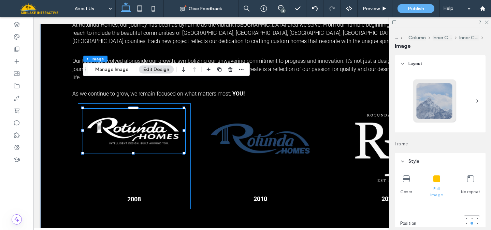
click at [189, 143] on div "2008" at bounding box center [134, 156] width 113 height 106
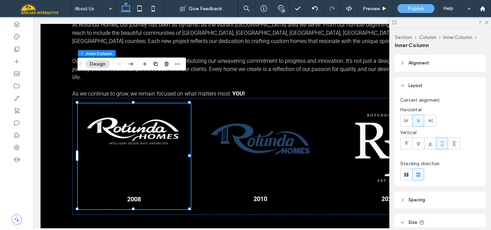
click at [181, 142] on div "2008" at bounding box center [134, 156] width 113 height 106
click at [457, 143] on div at bounding box center [454, 143] width 11 height 11
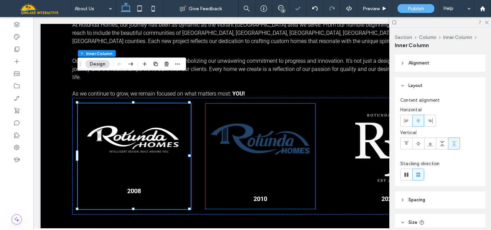
click at [244, 142] on div "2010" at bounding box center [261, 156] width 110 height 105
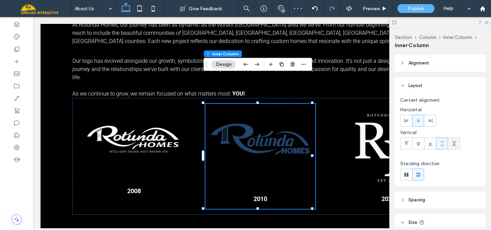
click at [454, 144] on use at bounding box center [454, 143] width 5 height 5
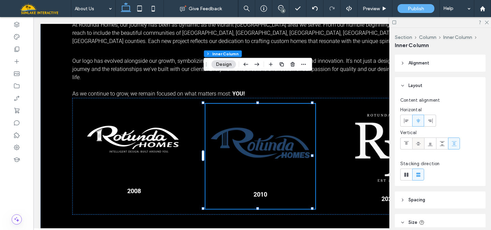
click at [415, 141] on div at bounding box center [418, 143] width 11 height 11
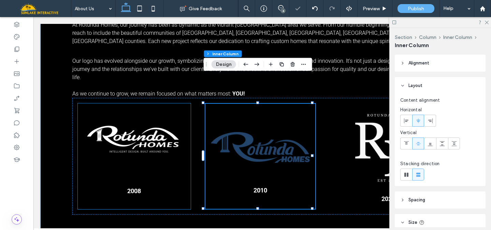
click at [171, 157] on div "2008" at bounding box center [134, 156] width 113 height 106
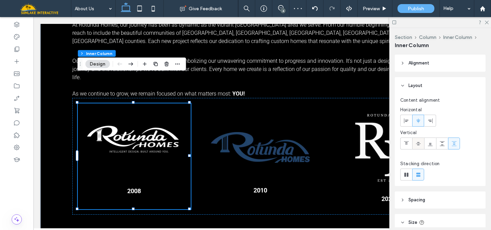
click at [420, 144] on icon at bounding box center [418, 143] width 5 height 5
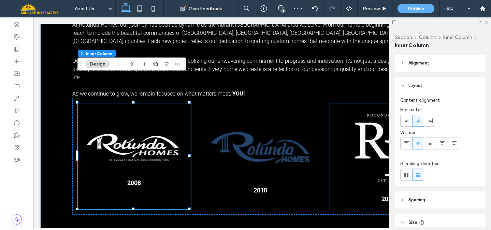
click at [366, 152] on img at bounding box center [389, 147] width 84 height 77
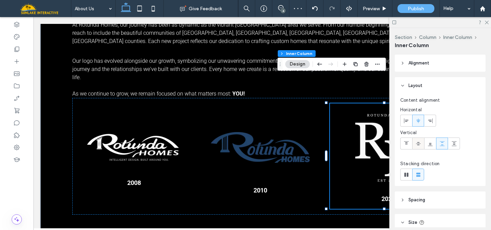
click at [417, 144] on icon at bounding box center [418, 143] width 5 height 5
click at [432, 143] on icon at bounding box center [430, 143] width 5 height 5
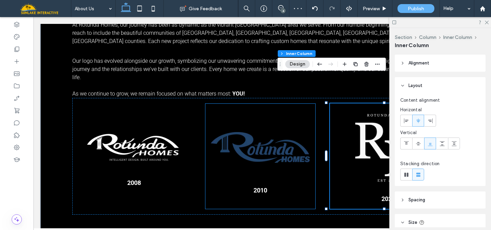
click at [290, 186] on p "2010" at bounding box center [260, 190] width 99 height 9
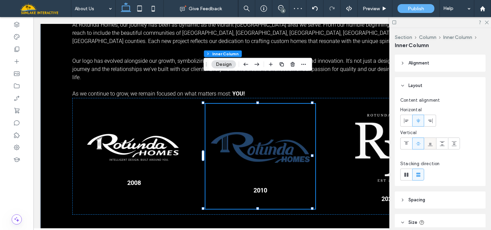
click at [431, 142] on icon at bounding box center [430, 143] width 5 height 5
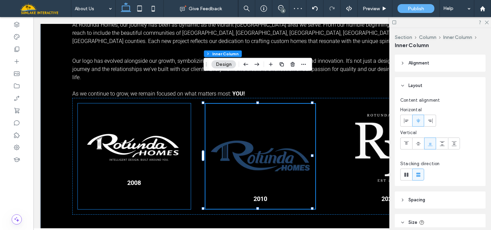
click at [185, 159] on div "2008" at bounding box center [134, 156] width 113 height 106
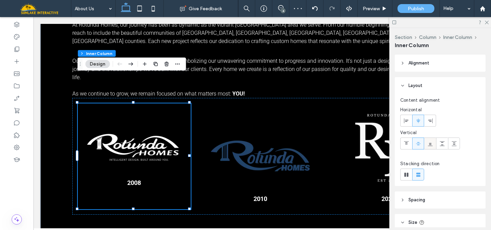
click at [429, 145] on icon at bounding box center [430, 143] width 5 height 5
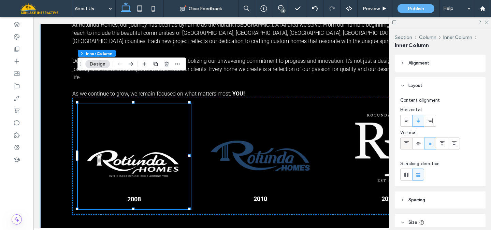
click at [405, 145] on icon at bounding box center [406, 143] width 5 height 5
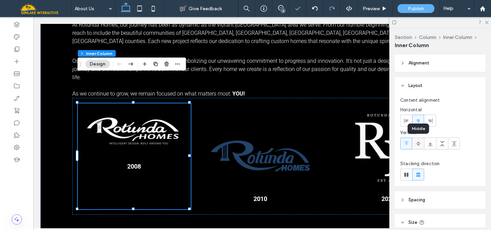
click at [420, 144] on icon at bounding box center [418, 143] width 5 height 5
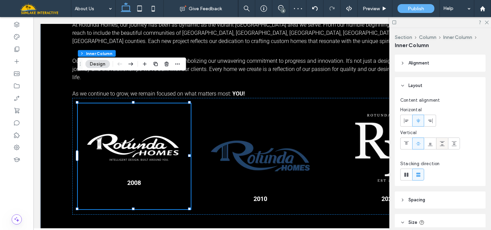
click at [443, 143] on icon at bounding box center [442, 143] width 5 height 5
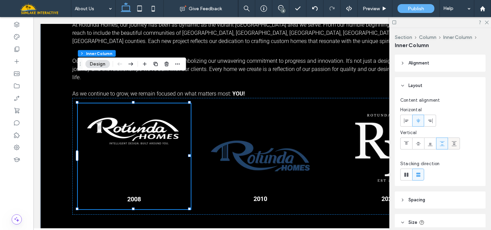
click at [453, 145] on icon at bounding box center [454, 143] width 5 height 5
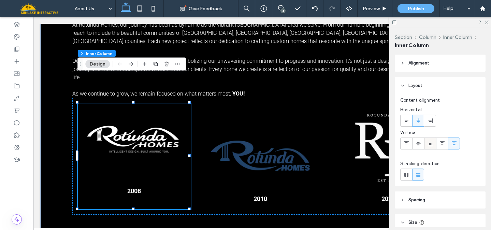
click at [430, 145] on icon at bounding box center [430, 143] width 5 height 5
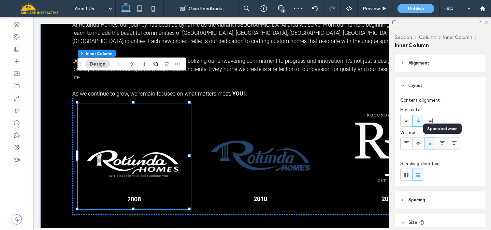
click at [444, 144] on icon at bounding box center [442, 143] width 5 height 5
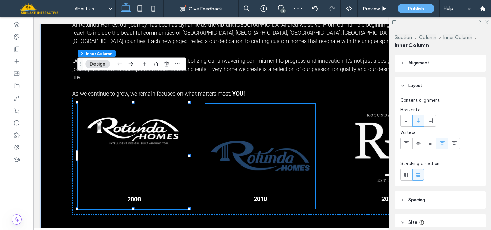
click at [293, 151] on img at bounding box center [260, 156] width 99 height 60
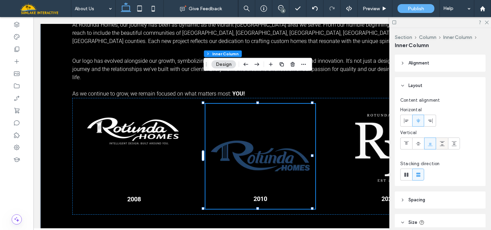
click at [446, 143] on div at bounding box center [442, 143] width 11 height 11
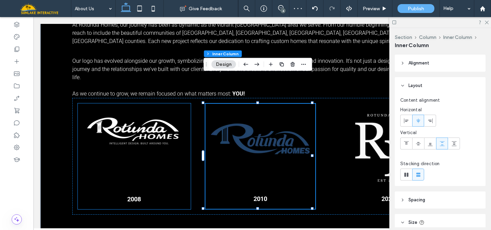
click at [154, 124] on img at bounding box center [134, 131] width 102 height 45
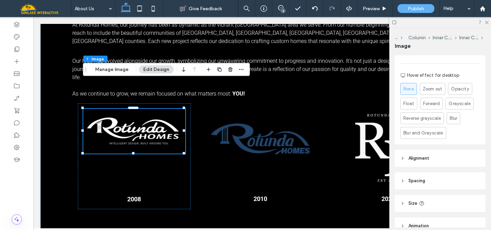
scroll to position [333, 0]
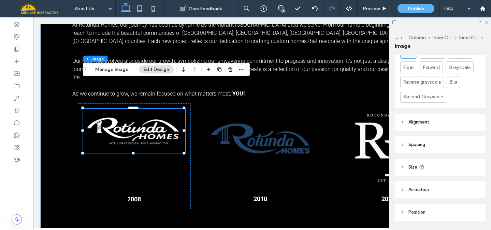
click at [431, 140] on header "Spacing" at bounding box center [440, 144] width 91 height 17
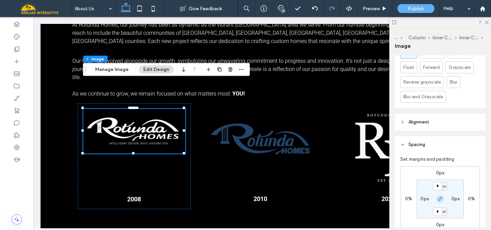
click at [440, 196] on icon "button" at bounding box center [440, 198] width 5 height 5
click at [439, 182] on input "*" at bounding box center [437, 186] width 9 height 9
type input "**"
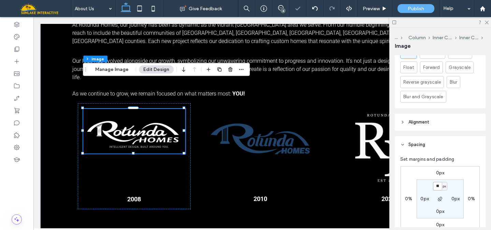
type input "*"
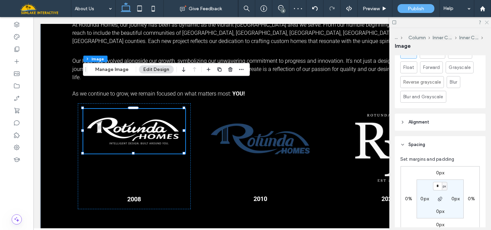
drag, startPoint x: 487, startPoint y: 22, endPoint x: 167, endPoint y: 152, distance: 345.5
click at [487, 22] on use at bounding box center [487, 23] width 4 height 4
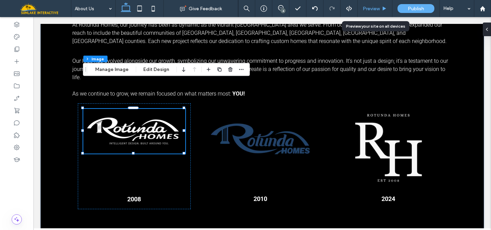
drag, startPoint x: 370, startPoint y: 8, endPoint x: 373, endPoint y: 49, distance: 41.4
click at [370, 8] on span "Preview" at bounding box center [371, 9] width 17 height 6
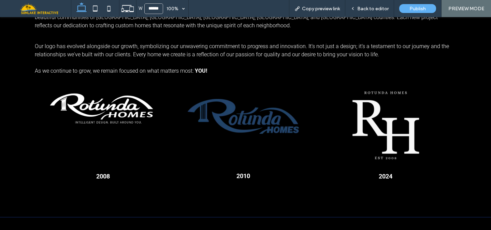
scroll to position [943, 0]
click at [363, 10] on span "Back to editor" at bounding box center [372, 9] width 31 height 6
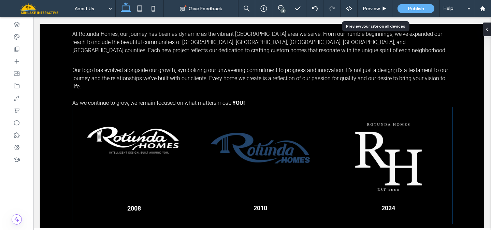
scroll to position [960, 0]
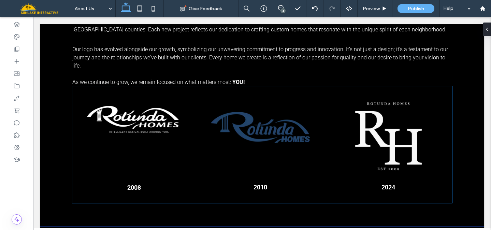
click at [155, 116] on div "2008" at bounding box center [134, 145] width 113 height 106
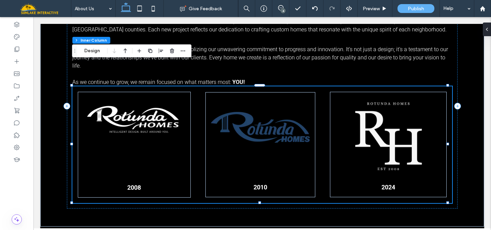
click at [154, 122] on div "2008" at bounding box center [134, 145] width 113 height 106
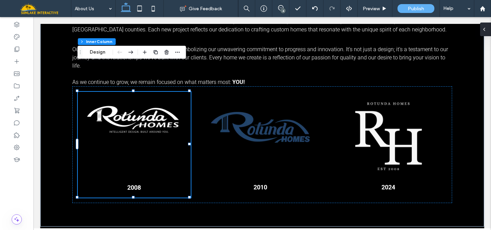
drag, startPoint x: 486, startPoint y: 27, endPoint x: 452, endPoint y: 16, distance: 35.4
click at [486, 27] on icon at bounding box center [484, 29] width 5 height 5
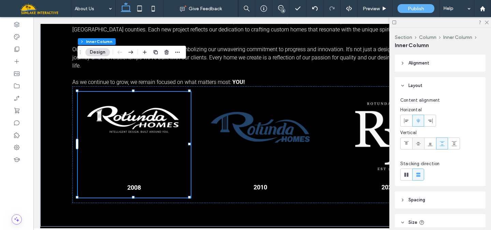
click at [420, 141] on icon at bounding box center [418, 143] width 5 height 5
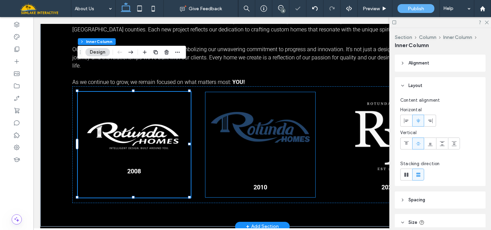
click at [280, 135] on div "2010" at bounding box center [261, 144] width 110 height 105
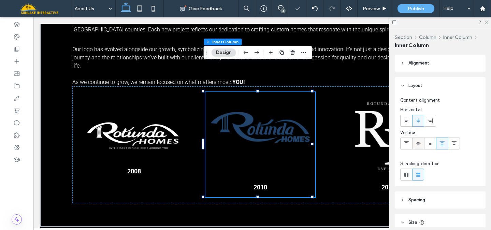
click at [418, 144] on icon at bounding box center [418, 143] width 5 height 5
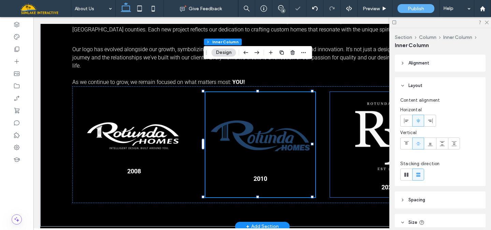
click at [372, 125] on img at bounding box center [389, 135] width 84 height 77
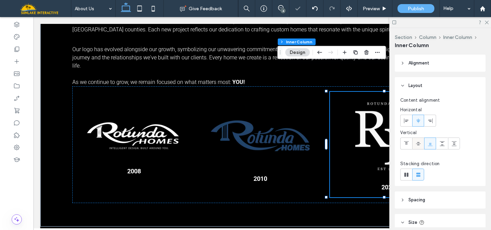
click at [419, 144] on icon at bounding box center [418, 143] width 5 height 5
click at [487, 22] on use at bounding box center [487, 23] width 4 height 4
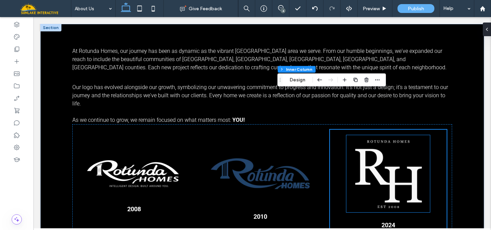
scroll to position [944, 0]
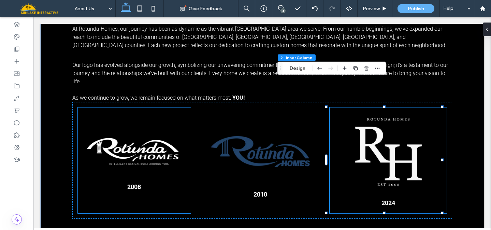
click at [131, 183] on strong "2008" at bounding box center [134, 186] width 14 height 7
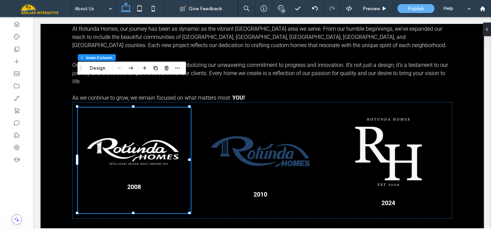
click at [131, 183] on strong "2008" at bounding box center [134, 186] width 14 height 7
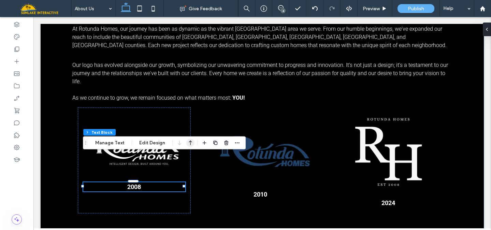
click at [189, 141] on use "button" at bounding box center [190, 143] width 3 height 5
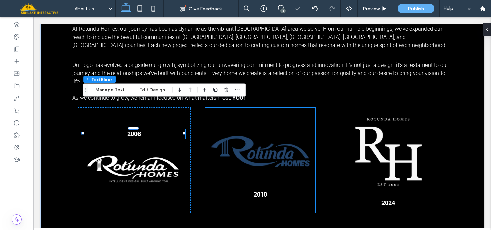
click at [243, 190] on p "2010" at bounding box center [260, 194] width 99 height 9
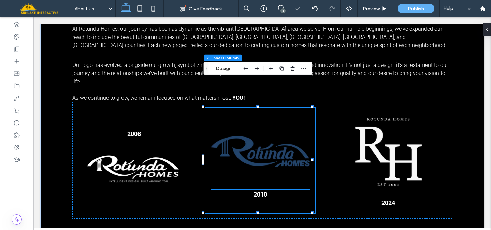
click at [257, 191] on strong "2010" at bounding box center [261, 194] width 14 height 7
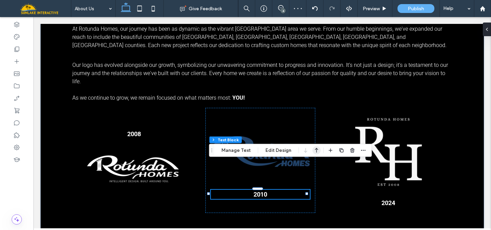
click at [313, 151] on icon "button" at bounding box center [317, 150] width 8 height 12
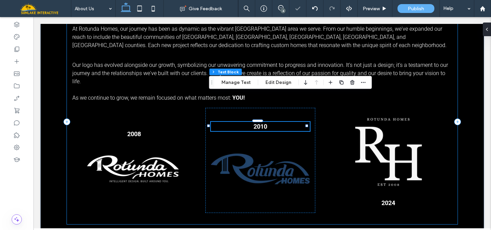
click at [452, 113] on div "At Rotunda Homes, our journey has been as dynamic as the vibrant [GEOGRAPHIC_DA…" at bounding box center [262, 121] width 391 height 205
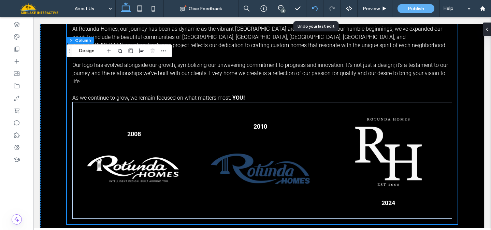
click at [318, 6] on icon at bounding box center [314, 8] width 5 height 5
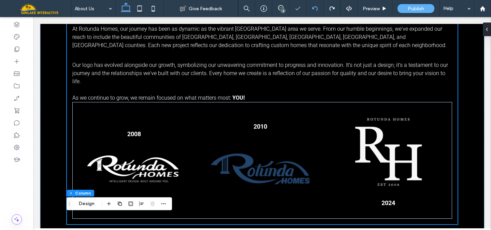
type input "**"
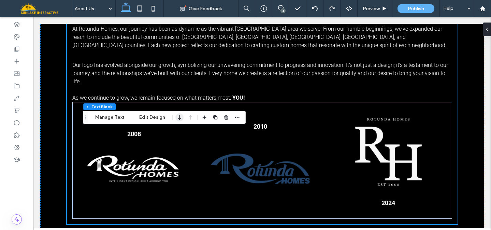
click at [179, 116] on icon "button" at bounding box center [179, 117] width 8 height 12
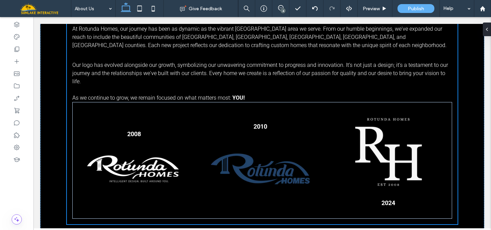
type input "**"
type input "****"
type input "***"
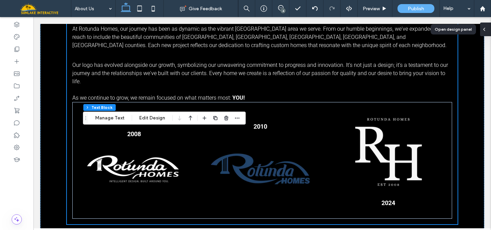
click at [483, 31] on icon at bounding box center [484, 29] width 5 height 5
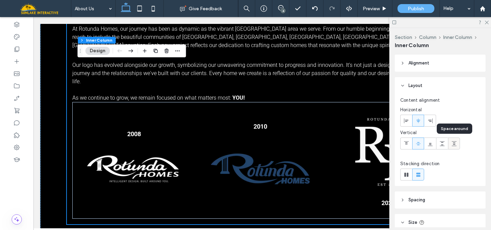
click at [456, 144] on icon at bounding box center [454, 143] width 5 height 5
click at [432, 144] on icon at bounding box center [430, 143] width 5 height 5
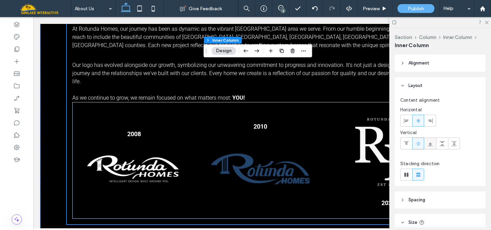
click at [430, 144] on use at bounding box center [430, 144] width 5 height 3
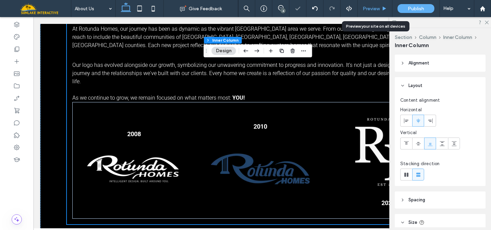
click at [370, 6] on span "Preview" at bounding box center [371, 9] width 17 height 6
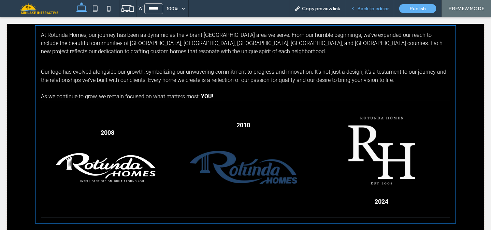
click at [370, 9] on span "Back to editor" at bounding box center [372, 9] width 31 height 6
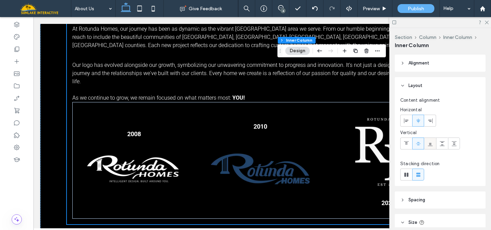
click at [434, 145] on div at bounding box center [430, 143] width 11 height 11
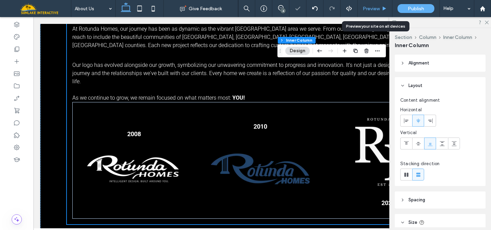
click at [376, 11] on span "Preview" at bounding box center [371, 9] width 17 height 6
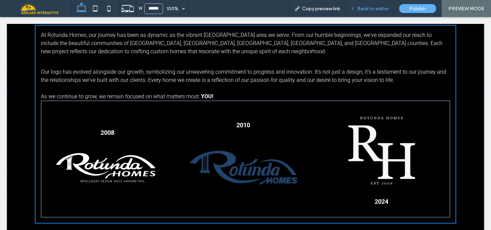
click at [376, 6] on span "Back to editor" at bounding box center [372, 9] width 31 height 6
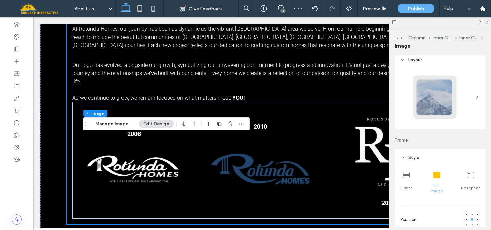
scroll to position [9, 0]
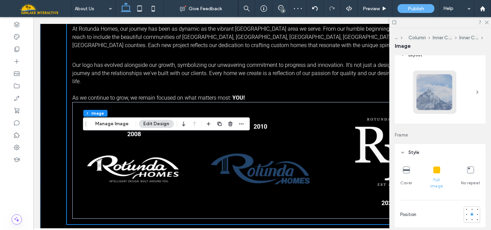
click at [406, 171] on icon at bounding box center [406, 170] width 7 height 7
click at [435, 171] on icon at bounding box center [437, 170] width 7 height 7
click at [486, 22] on icon at bounding box center [486, 22] width 4 height 4
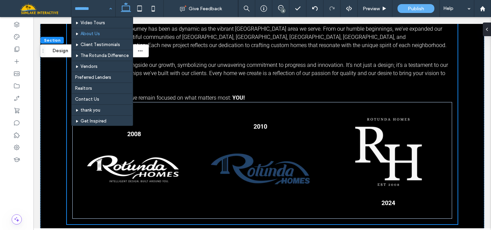
scroll to position [42, 0]
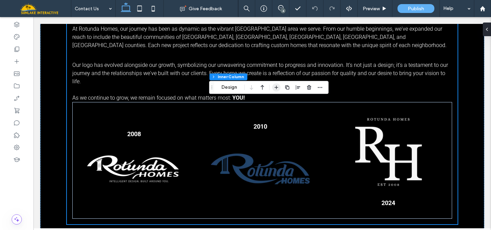
click at [273, 87] on span "button" at bounding box center [276, 87] width 8 height 8
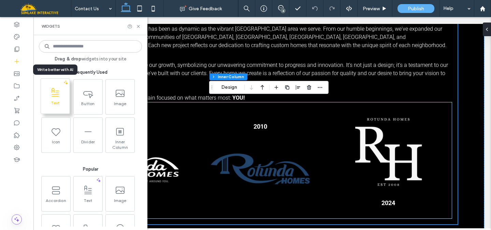
click at [62, 95] on span at bounding box center [55, 92] width 29 height 15
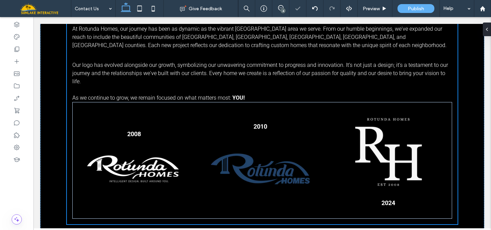
type input "******"
type input "**"
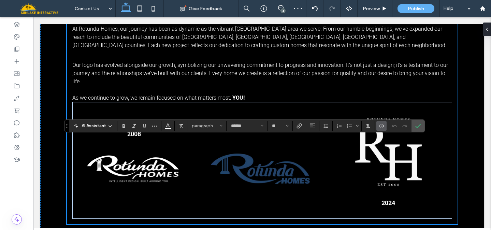
click at [380, 129] on span "Connect To Data" at bounding box center [380, 126] width 3 height 10
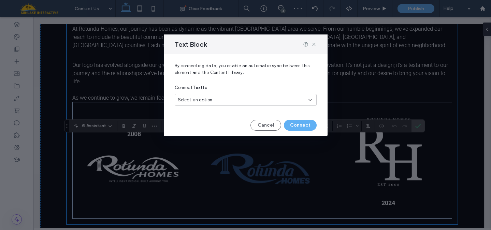
click at [253, 101] on div "Select an option" at bounding box center [242, 100] width 128 height 7
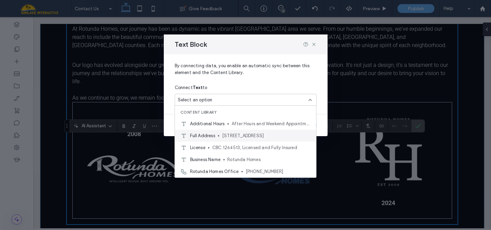
scroll to position [24, 0]
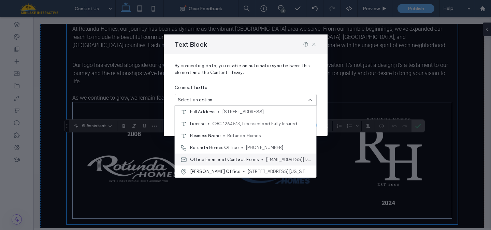
click at [237, 160] on span "Office Email and Contact Forms" at bounding box center [224, 159] width 69 height 7
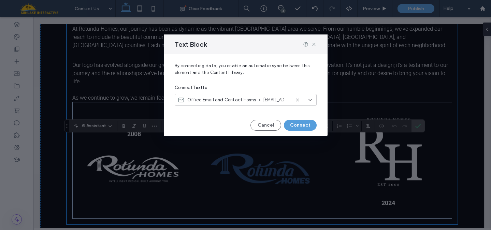
click at [300, 126] on button "Connect" at bounding box center [300, 125] width 33 height 11
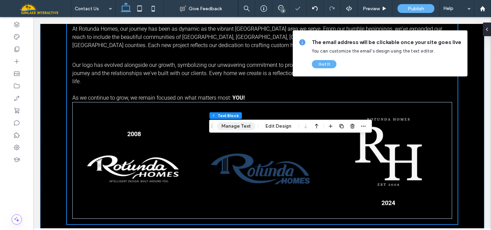
click at [239, 127] on button "Manage Text" at bounding box center [236, 126] width 38 height 8
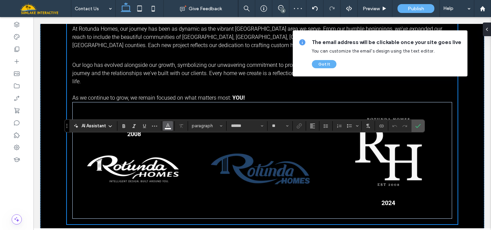
click at [168, 126] on use "Color" at bounding box center [168, 125] width 4 height 4
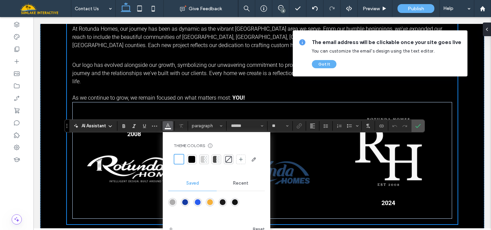
click at [191, 157] on div at bounding box center [191, 159] width 7 height 7
click at [123, 125] on icon "Bold" at bounding box center [123, 125] width 5 height 5
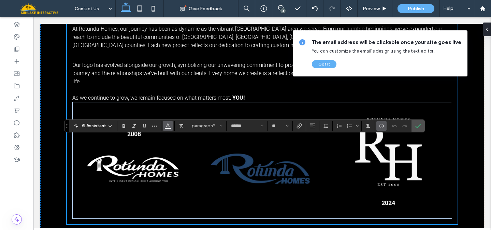
click at [167, 125] on use "Color" at bounding box center [168, 125] width 4 height 4
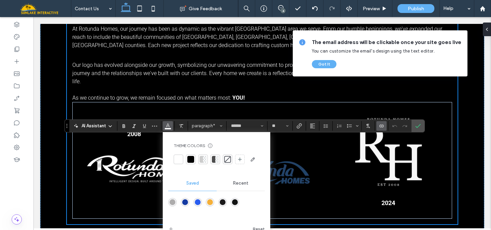
click at [195, 161] on div at bounding box center [191, 160] width 10 height 10
click at [282, 126] on input "**" at bounding box center [277, 125] width 13 height 5
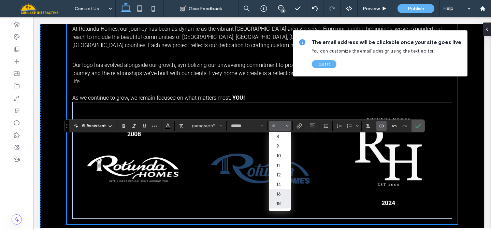
click at [282, 203] on label "18" at bounding box center [280, 204] width 22 height 10
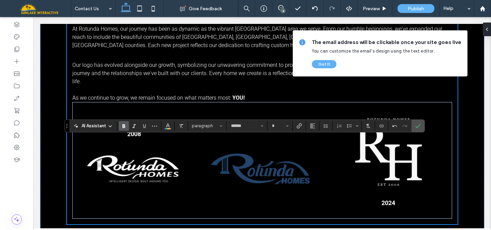
click at [121, 127] on label "Bold" at bounding box center [124, 126] width 10 height 10
click at [166, 127] on icon "Color" at bounding box center [167, 125] width 5 height 5
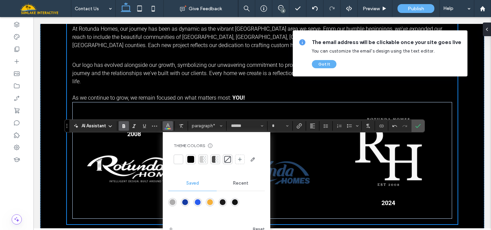
click at [192, 158] on div at bounding box center [190, 159] width 7 height 7
type input "**"
click at [419, 125] on icon "Confirm" at bounding box center [418, 125] width 5 height 5
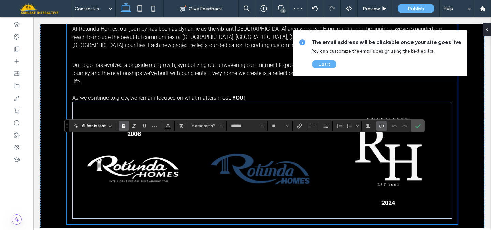
click at [121, 126] on icon "Bold" at bounding box center [123, 125] width 5 height 5
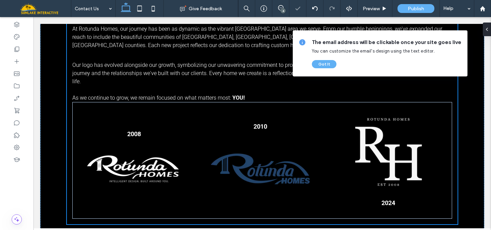
type input "******"
type input "**"
type input "******"
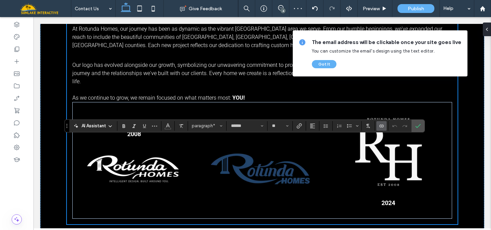
type input "**"
click at [279, 126] on input "**" at bounding box center [277, 125] width 13 height 5
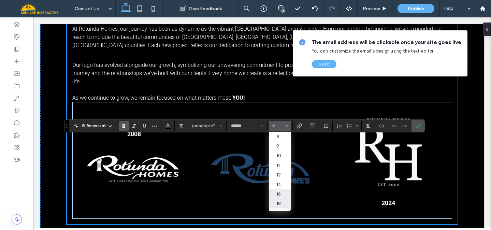
click at [275, 203] on label "18" at bounding box center [280, 204] width 22 height 10
type input "**"
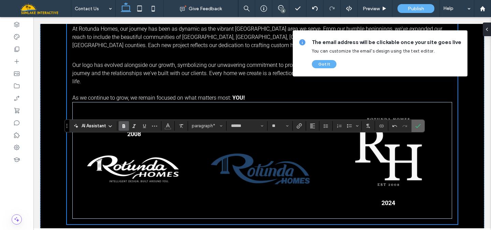
click at [418, 126] on use "Confirm" at bounding box center [418, 126] width 5 height 4
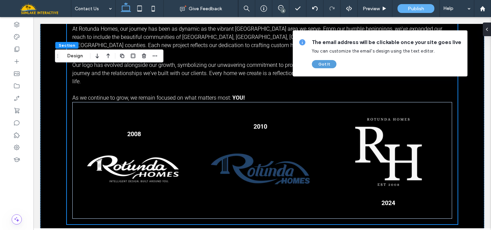
click at [326, 62] on button "Got It" at bounding box center [324, 64] width 25 height 8
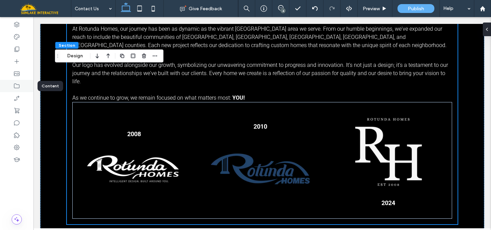
click at [16, 84] on use at bounding box center [16, 86] width 5 height 5
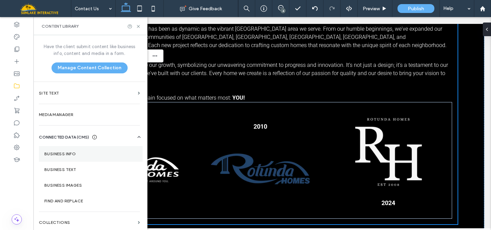
click at [80, 160] on section "Business Info" at bounding box center [91, 154] width 104 height 16
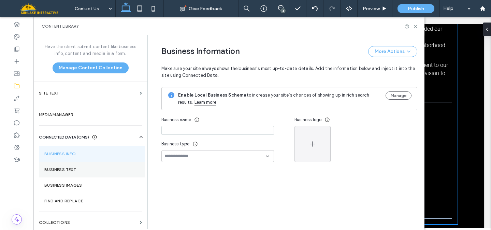
type input "**********"
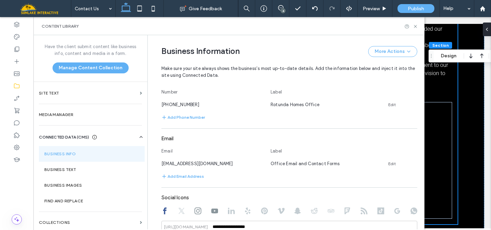
scroll to position [297, 0]
click at [184, 174] on button "Add Email Address" at bounding box center [182, 177] width 43 height 8
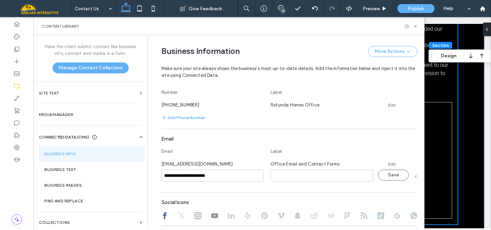
type input "**********"
click at [291, 179] on input at bounding box center [322, 176] width 102 height 12
type input "**********"
click at [397, 174] on button "Save" at bounding box center [393, 175] width 31 height 11
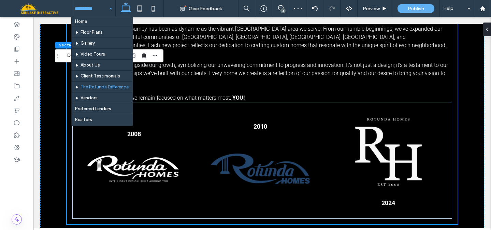
scroll to position [1, 0]
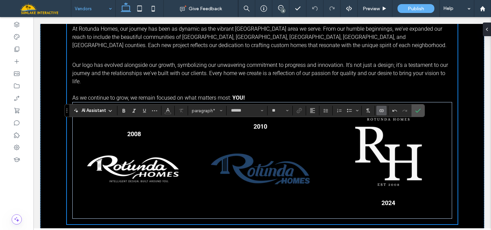
click at [382, 112] on icon "Connect To Data" at bounding box center [381, 110] width 5 height 5
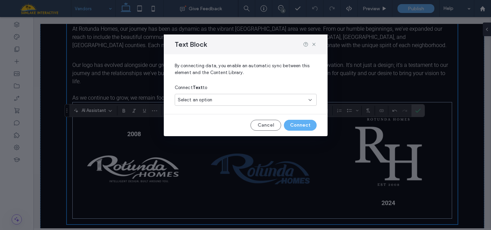
click at [278, 100] on div "Select an option" at bounding box center [242, 100] width 128 height 7
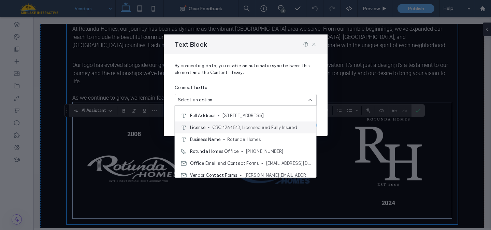
scroll to position [31, 0]
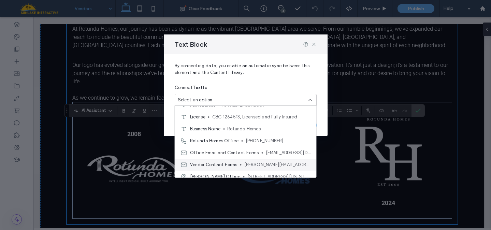
click at [230, 161] on span "Vendor Contact Forms" at bounding box center [213, 164] width 47 height 7
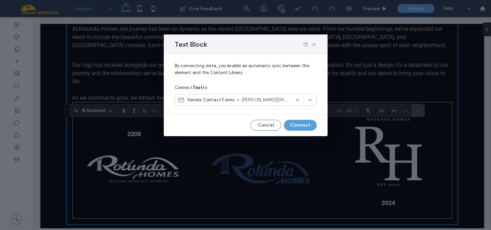
click at [297, 126] on button "Connect" at bounding box center [300, 125] width 33 height 11
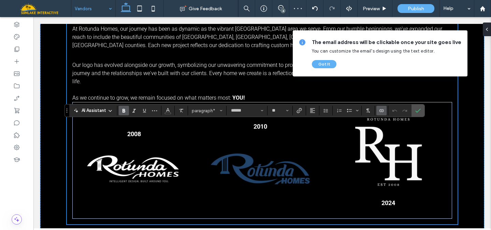
click at [126, 112] on icon "Bold" at bounding box center [123, 110] width 5 height 5
click at [420, 110] on use "Confirm" at bounding box center [418, 111] width 5 height 4
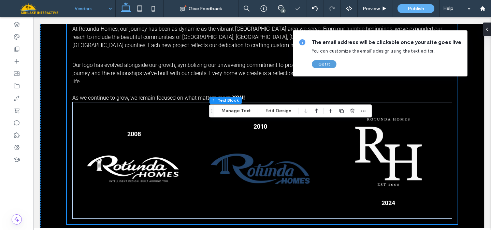
click at [332, 67] on button "Got It" at bounding box center [324, 64] width 25 height 8
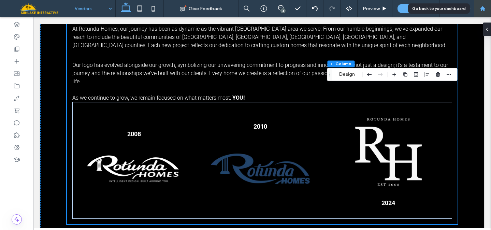
click at [490, 11] on div at bounding box center [483, 9] width 16 height 6
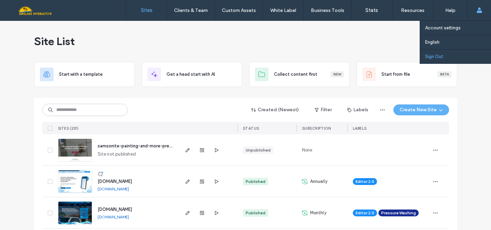
click at [457, 56] on link "Sign Out" at bounding box center [458, 57] width 66 height 14
